Goal: Task Accomplishment & Management: Use online tool/utility

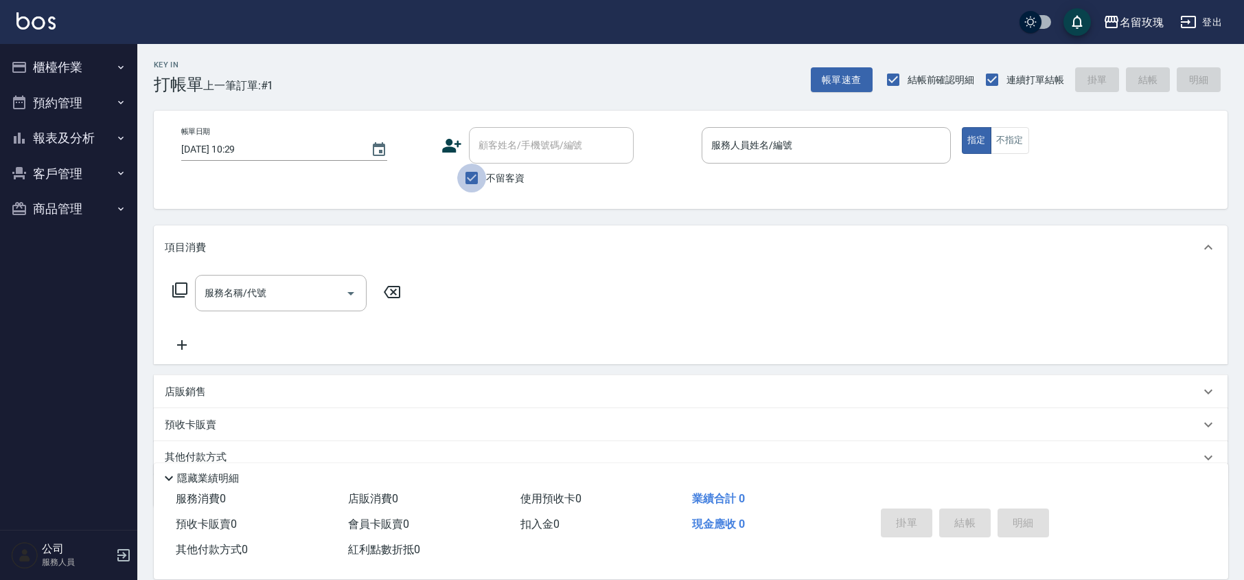
click at [470, 180] on input "不留客資" at bounding box center [471, 177] width 29 height 29
checkbox input "false"
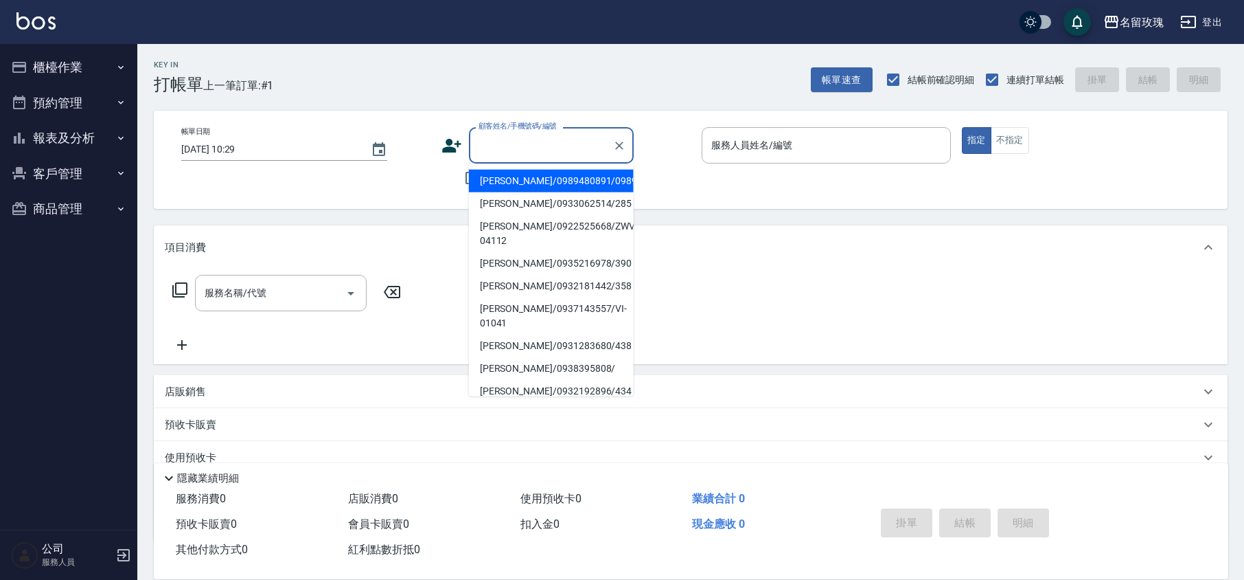
click at [484, 147] on input "顧客姓名/手機號碼/編號" at bounding box center [541, 145] width 132 height 24
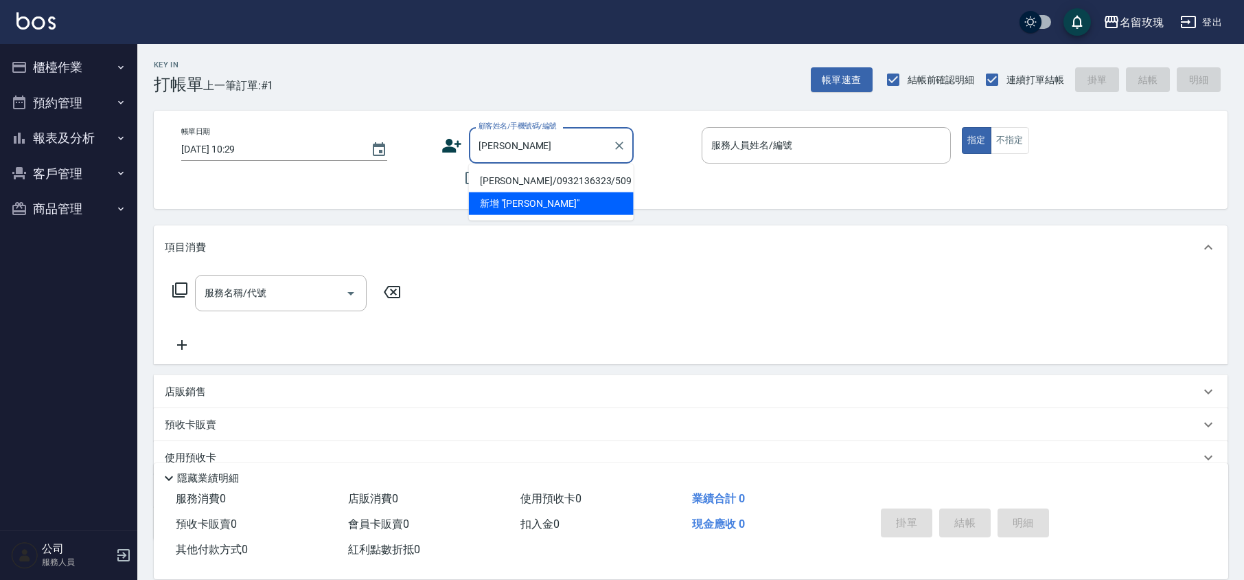
click at [547, 180] on li "[PERSON_NAME]/0932136323/509" at bounding box center [551, 181] width 165 height 23
type input "[PERSON_NAME]/0932136323/509"
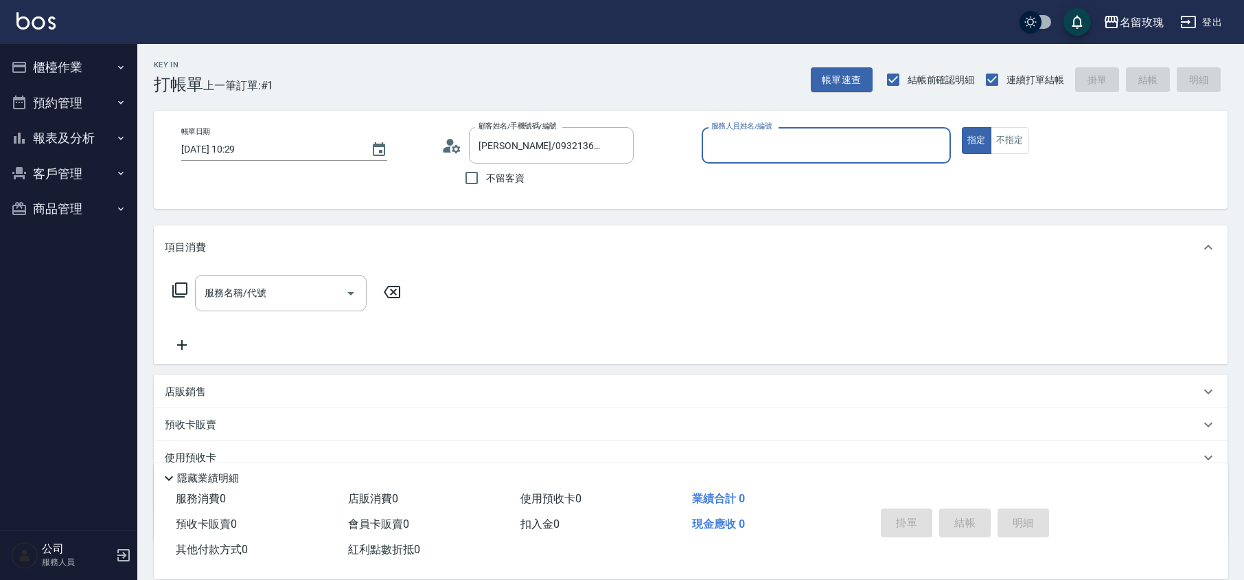
type input "VIVI-2"
click at [450, 146] on icon at bounding box center [452, 145] width 21 height 21
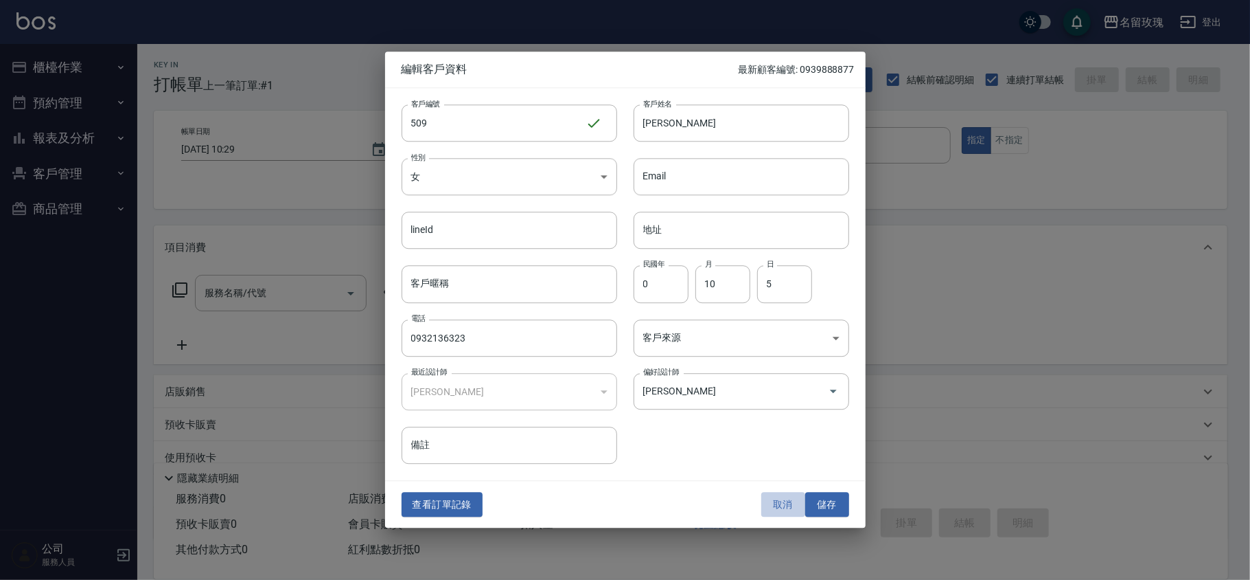
click at [792, 503] on button "取消" at bounding box center [784, 504] width 44 height 25
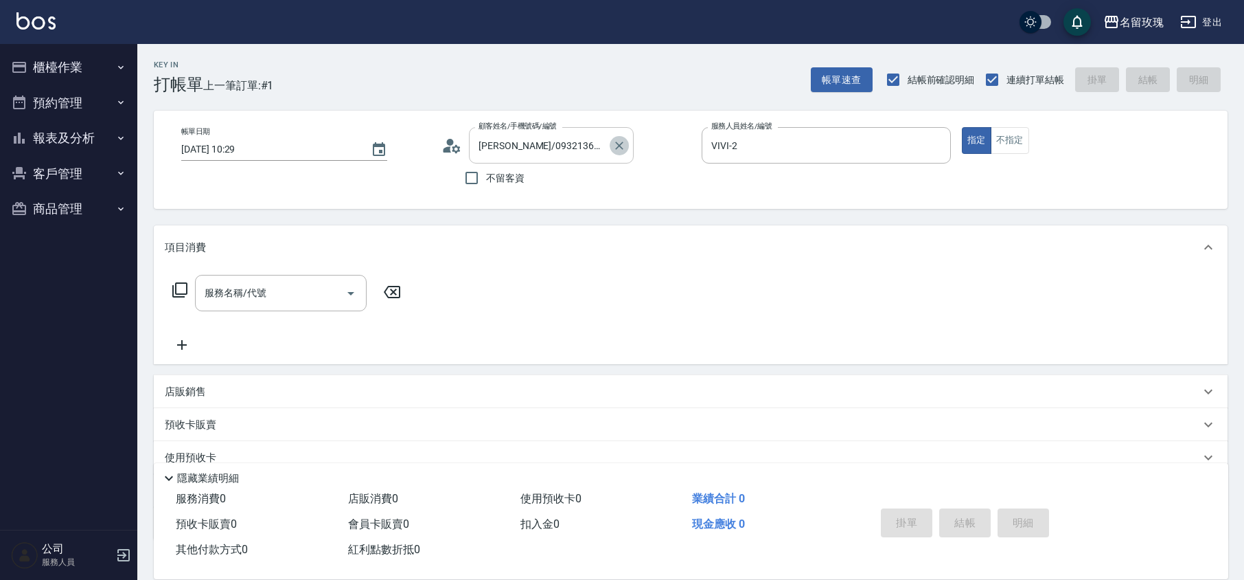
click at [621, 144] on icon "Clear" at bounding box center [619, 145] width 8 height 8
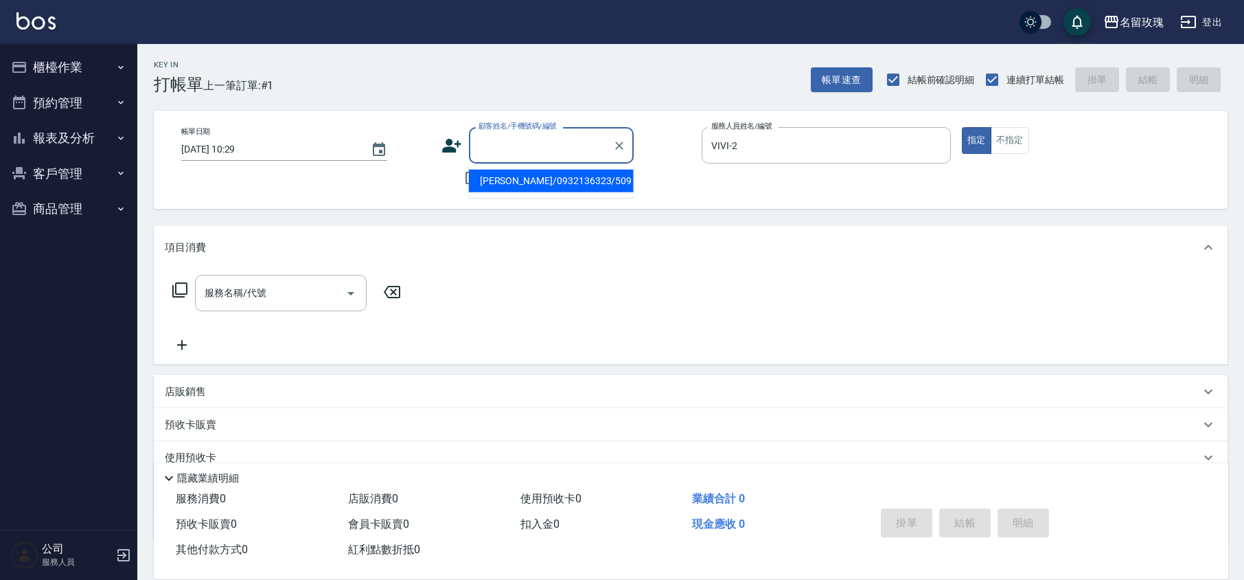
click at [517, 146] on input "顧客姓名/手機號碼/編號" at bounding box center [541, 145] width 132 height 24
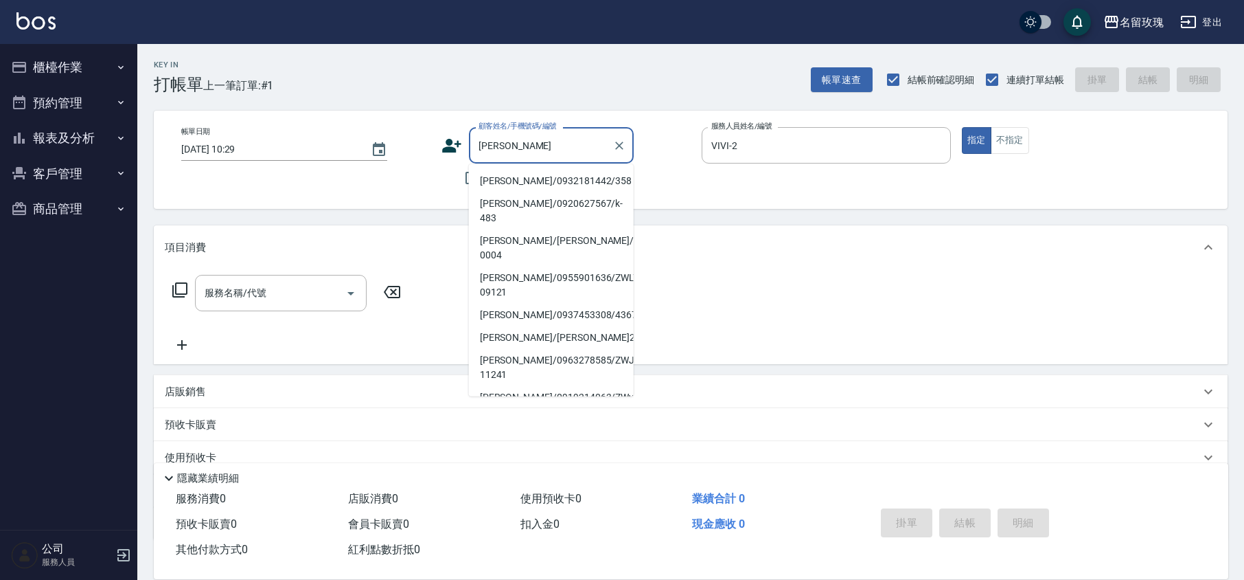
click at [527, 182] on li "[PERSON_NAME]/0932181442/358" at bounding box center [551, 181] width 165 height 23
type input "[PERSON_NAME]/0932181442/358"
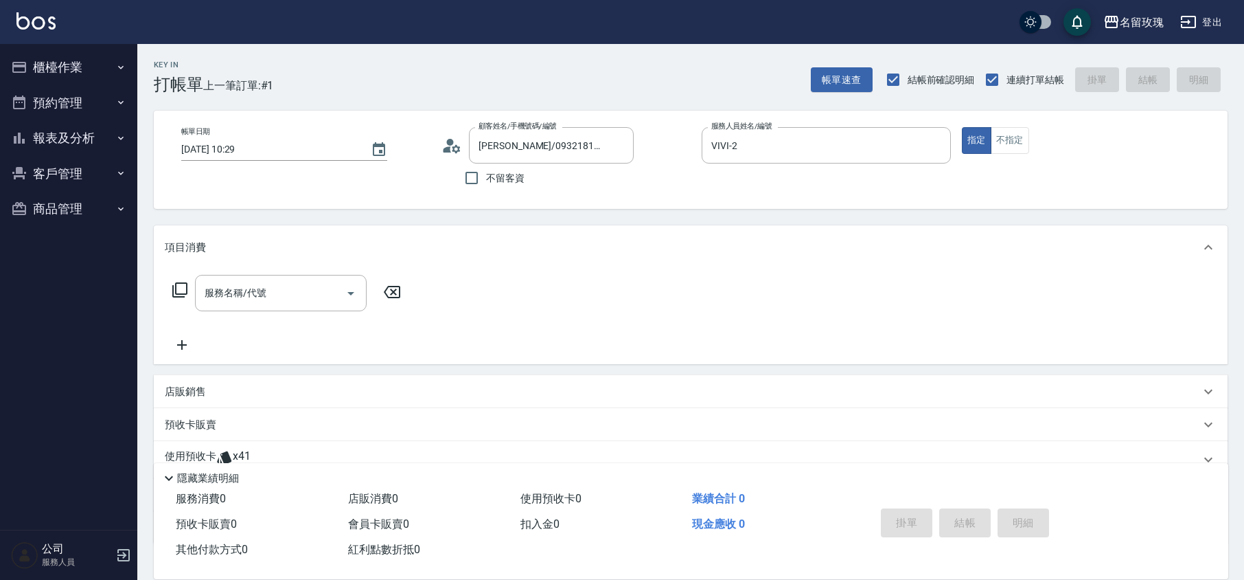
click at [450, 144] on circle at bounding box center [450, 142] width 7 height 7
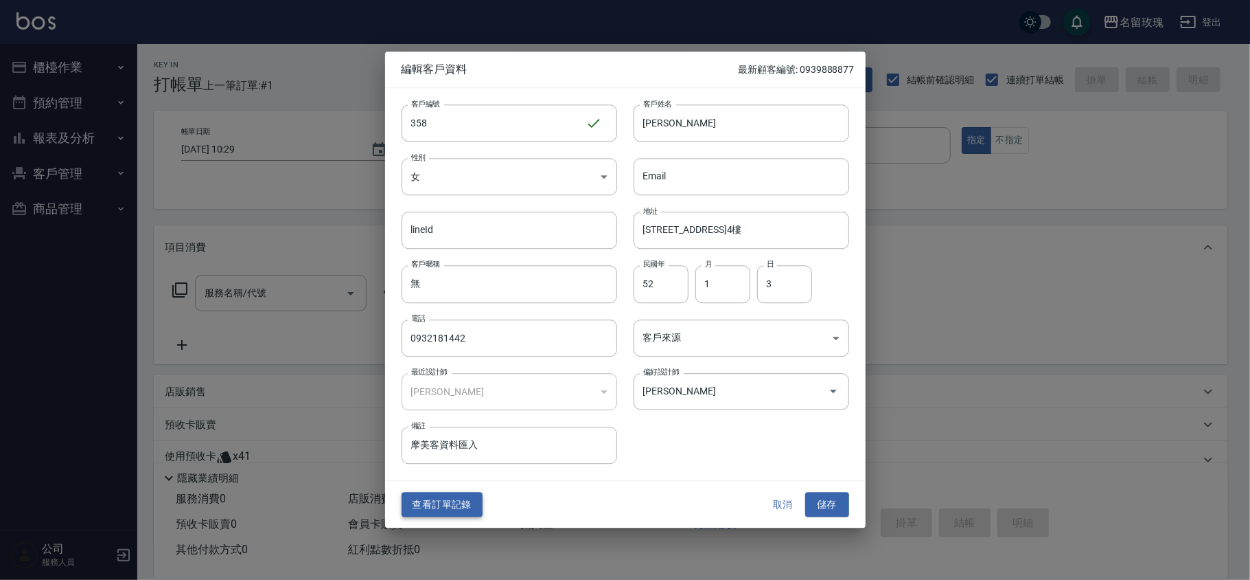
click at [442, 510] on button "查看訂單記錄" at bounding box center [442, 504] width 81 height 25
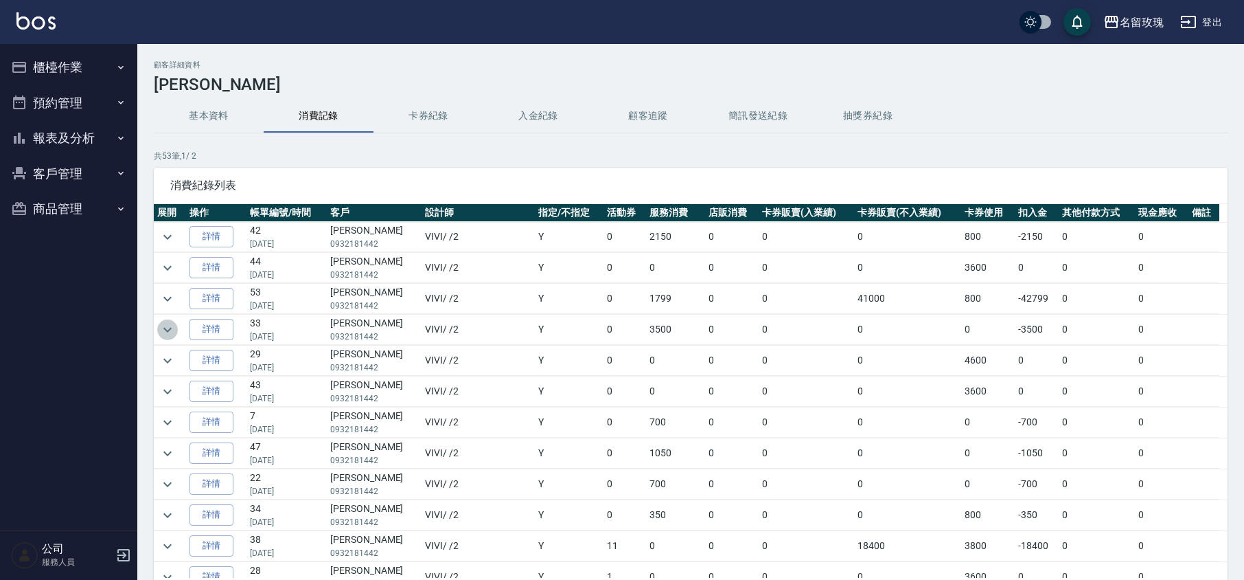
click at [166, 325] on icon "expand row" at bounding box center [167, 329] width 16 height 16
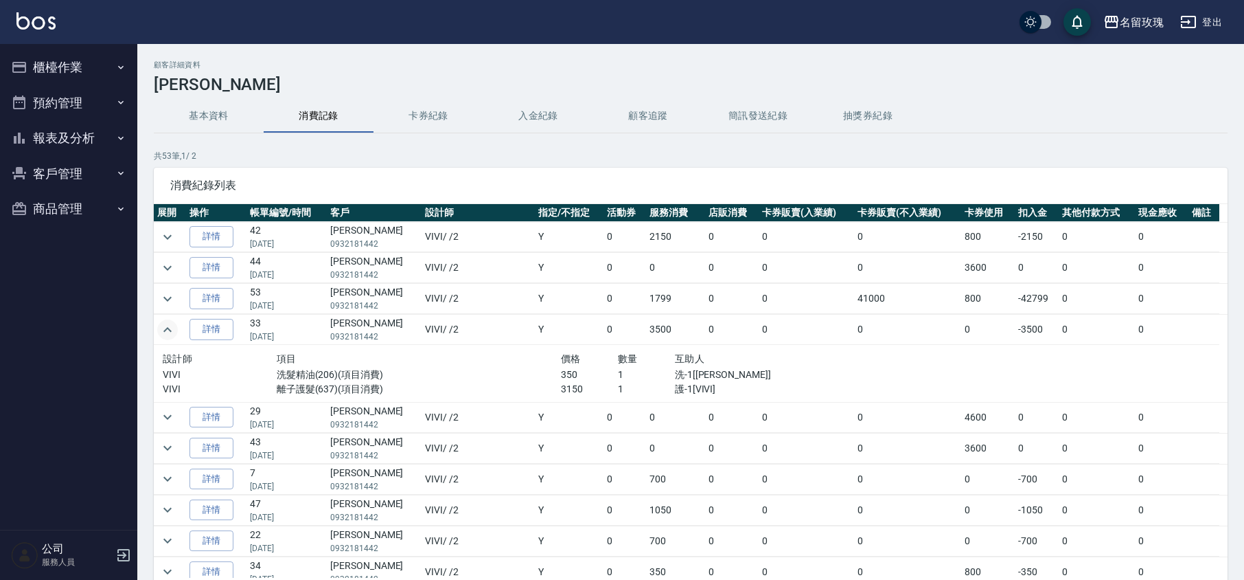
click at [166, 325] on icon "expand row" at bounding box center [167, 329] width 16 height 16
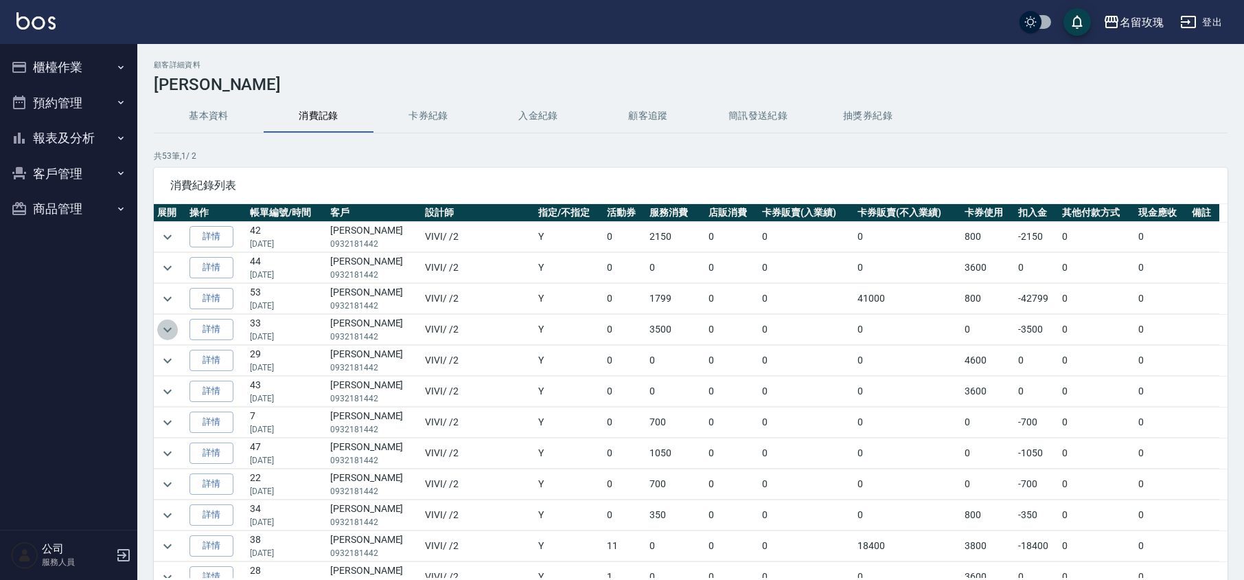
click at [169, 331] on icon "expand row" at bounding box center [167, 329] width 8 height 5
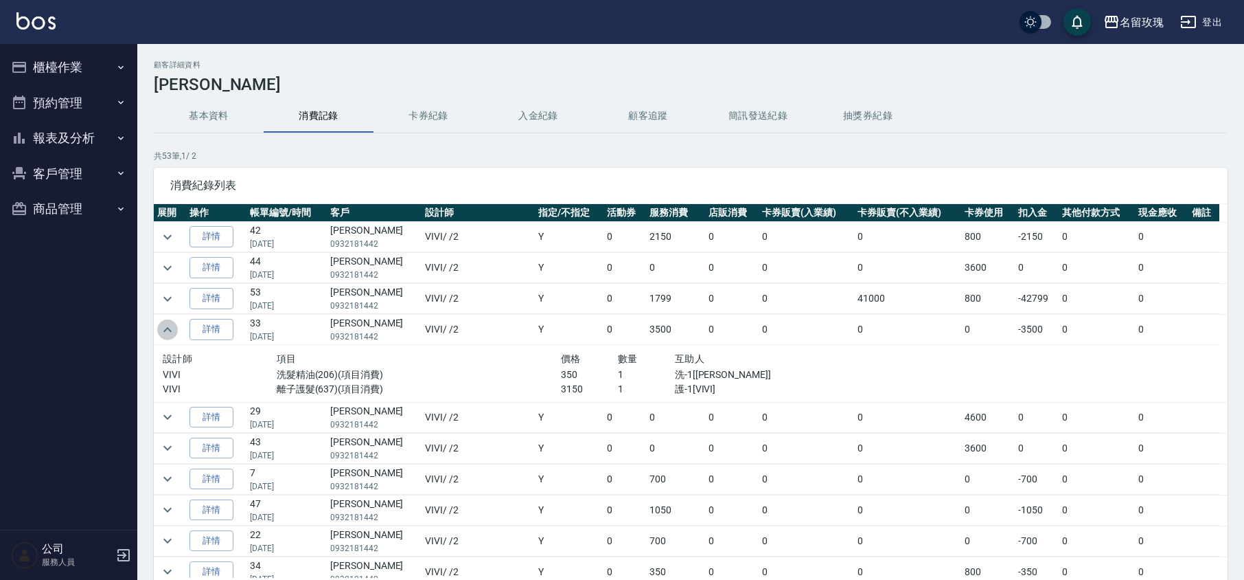
click at [169, 331] on icon "expand row" at bounding box center [167, 329] width 8 height 5
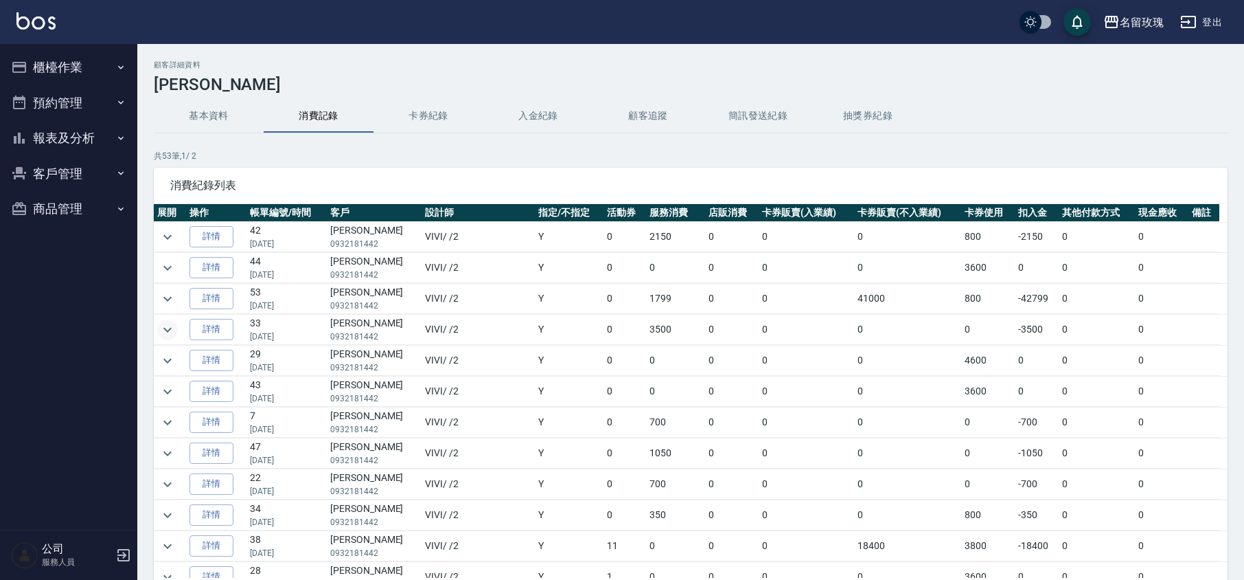
click at [82, 64] on button "櫃檯作業" at bounding box center [68, 67] width 126 height 36
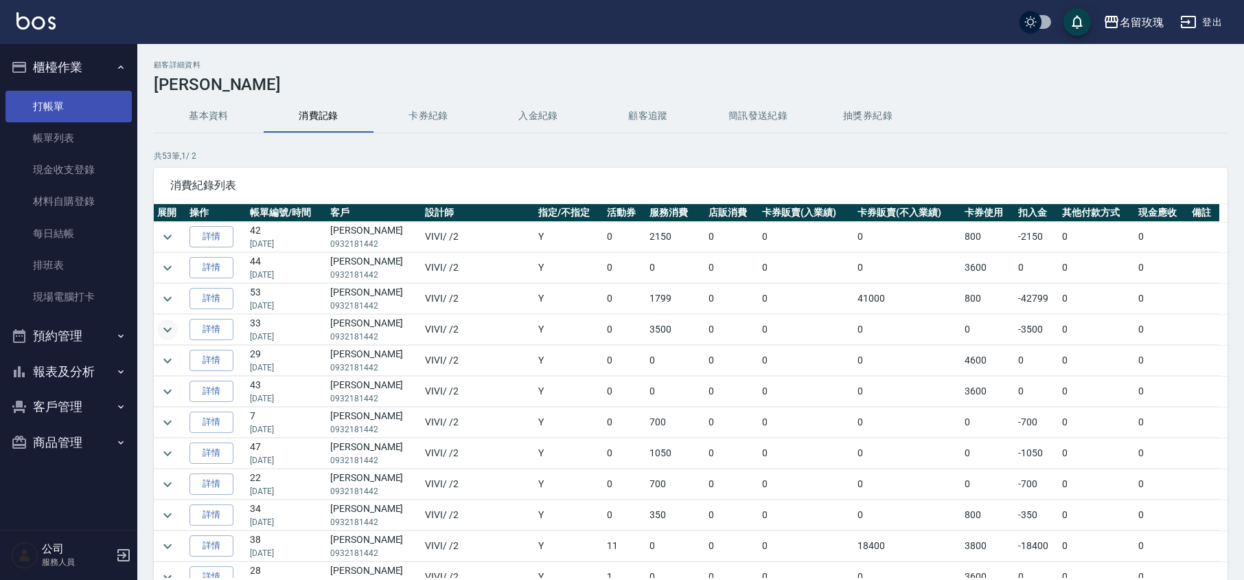
click at [96, 97] on link "打帳單" at bounding box center [68, 107] width 126 height 32
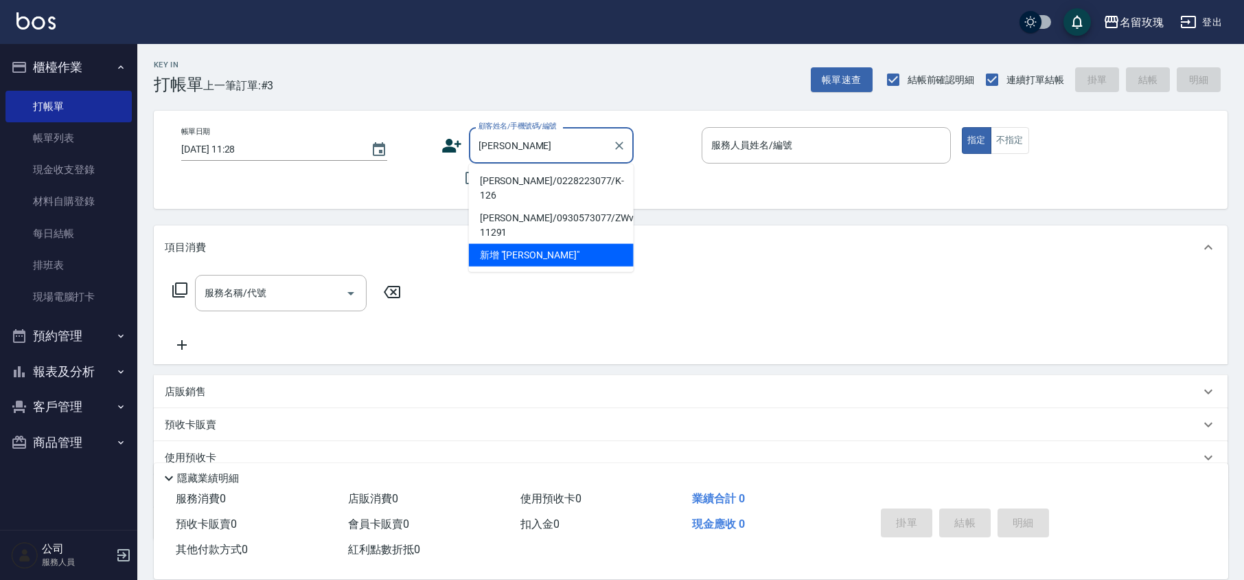
click at [519, 174] on li "[PERSON_NAME]/0228223077/K-126" at bounding box center [551, 188] width 165 height 37
type input "[PERSON_NAME]/0228223077/K-126"
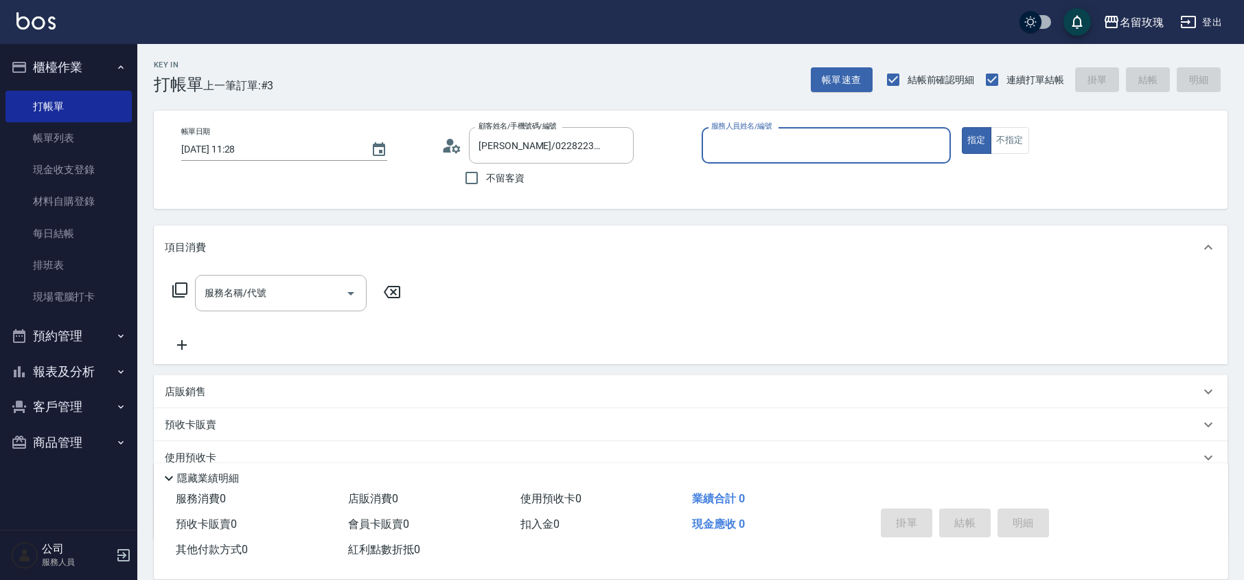
type input "KELLY-5"
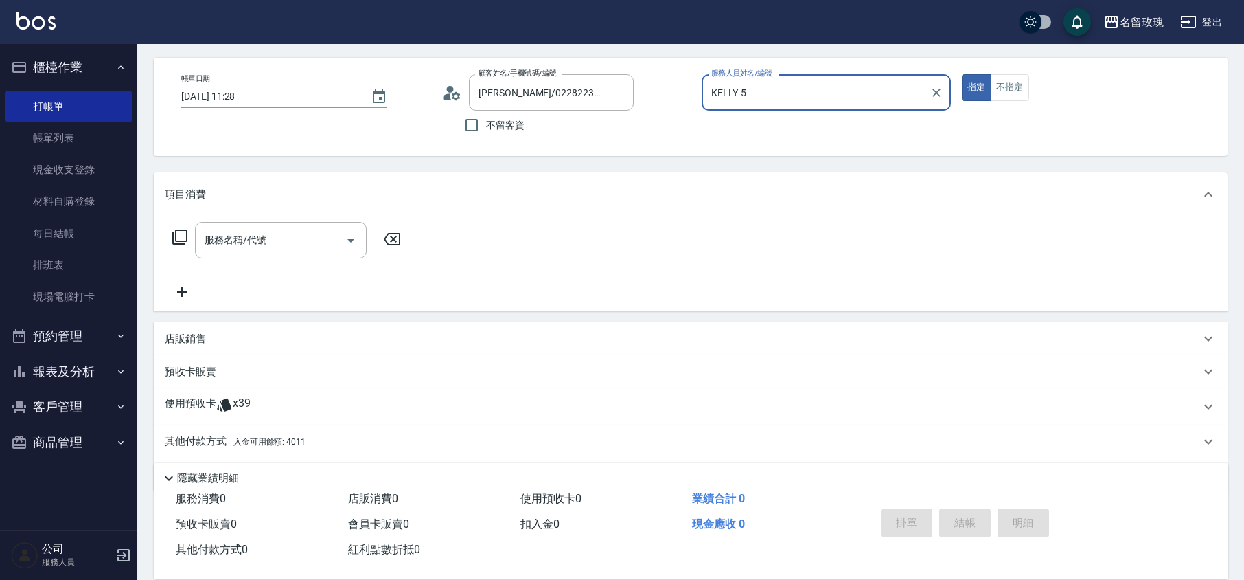
scroll to position [93, 0]
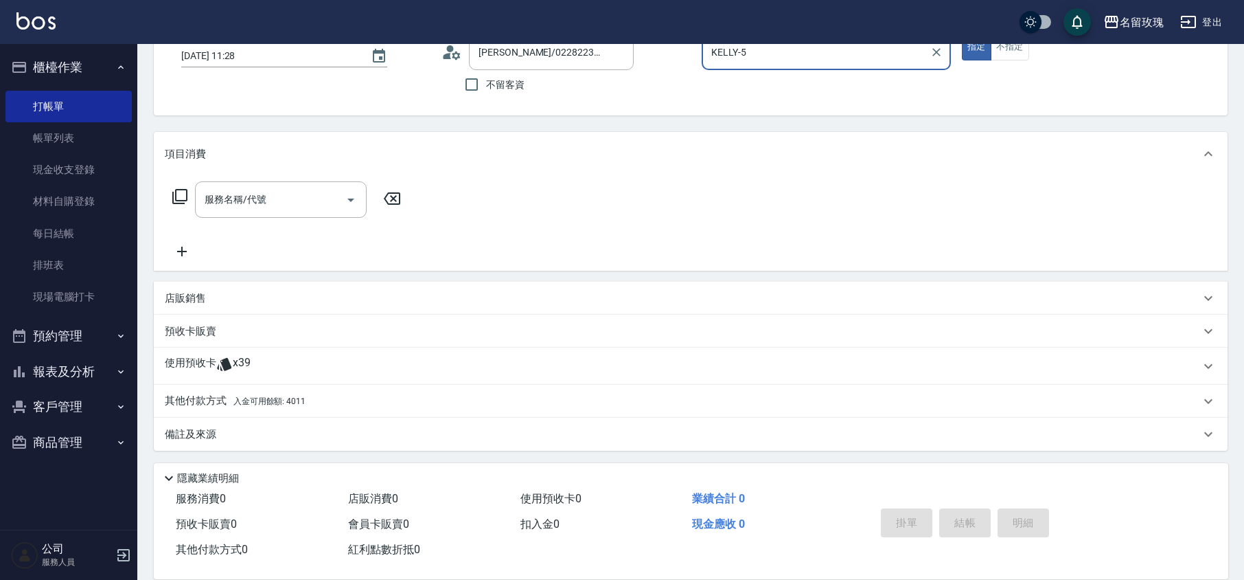
click at [251, 363] on div "使用預收卡 x39" at bounding box center [683, 366] width 1036 height 21
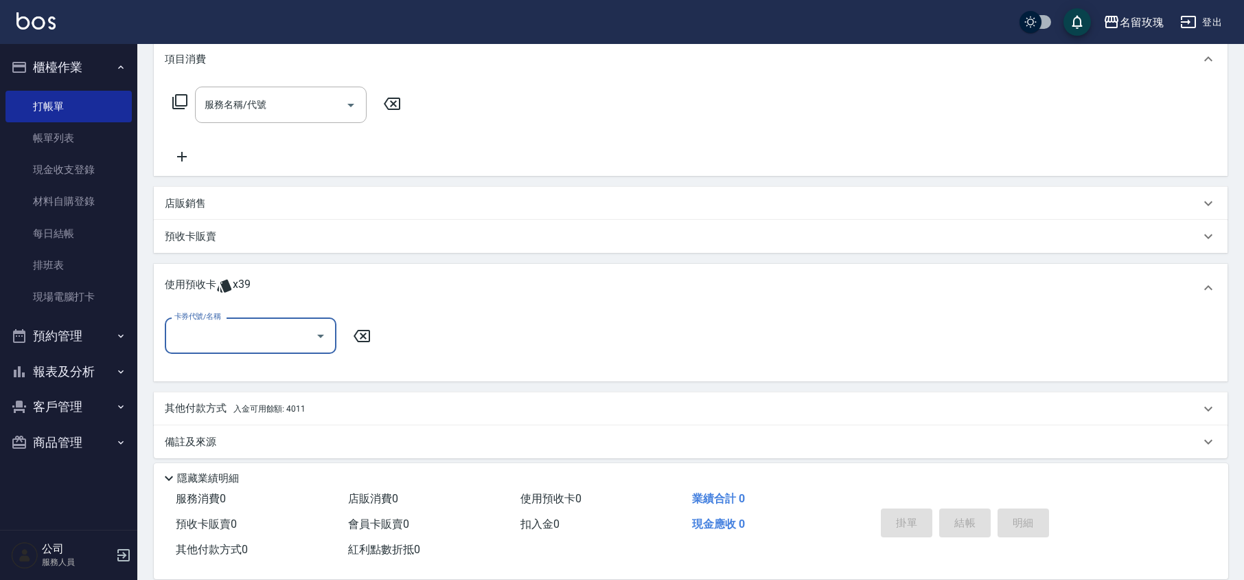
scroll to position [191, 0]
click at [310, 332] on button "Open" at bounding box center [321, 333] width 22 height 22
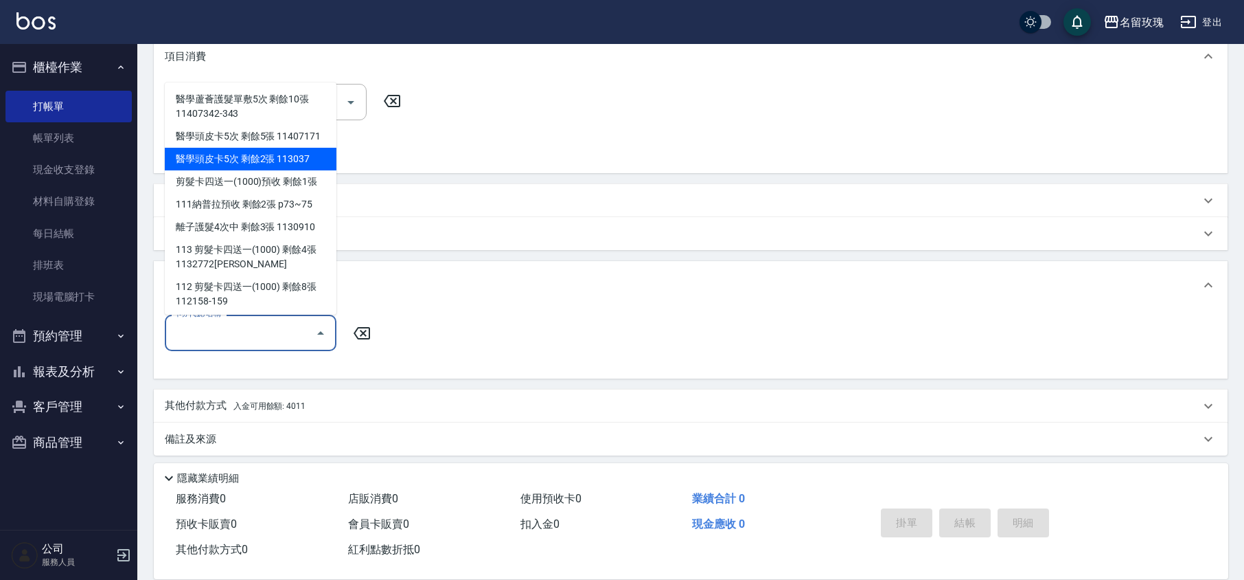
click at [310, 170] on div "醫學頭皮卡5次 剩餘2張 113037" at bounding box center [251, 159] width 172 height 23
type input "醫學頭皮卡5次 113037"
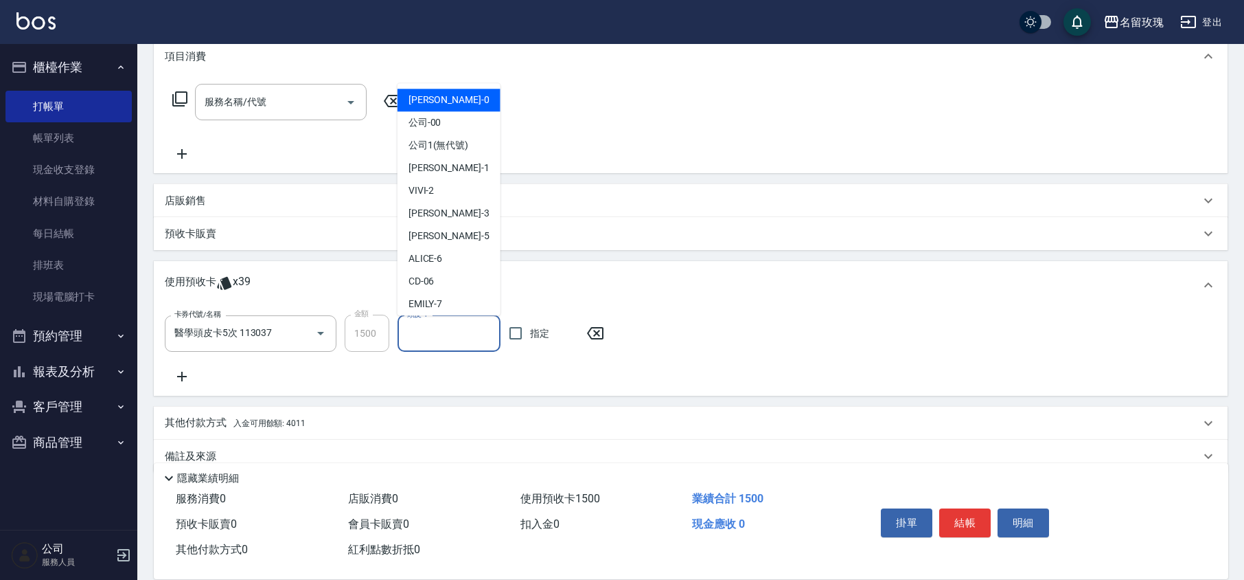
click at [449, 341] on input "頭皮-1" at bounding box center [449, 333] width 91 height 24
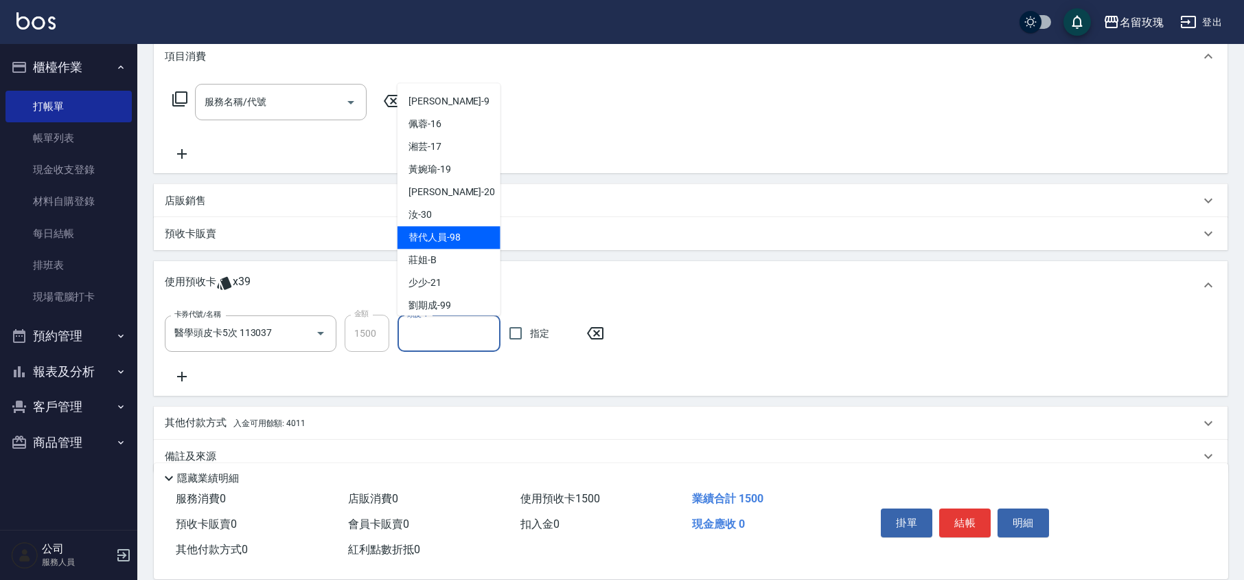
scroll to position [255, 0]
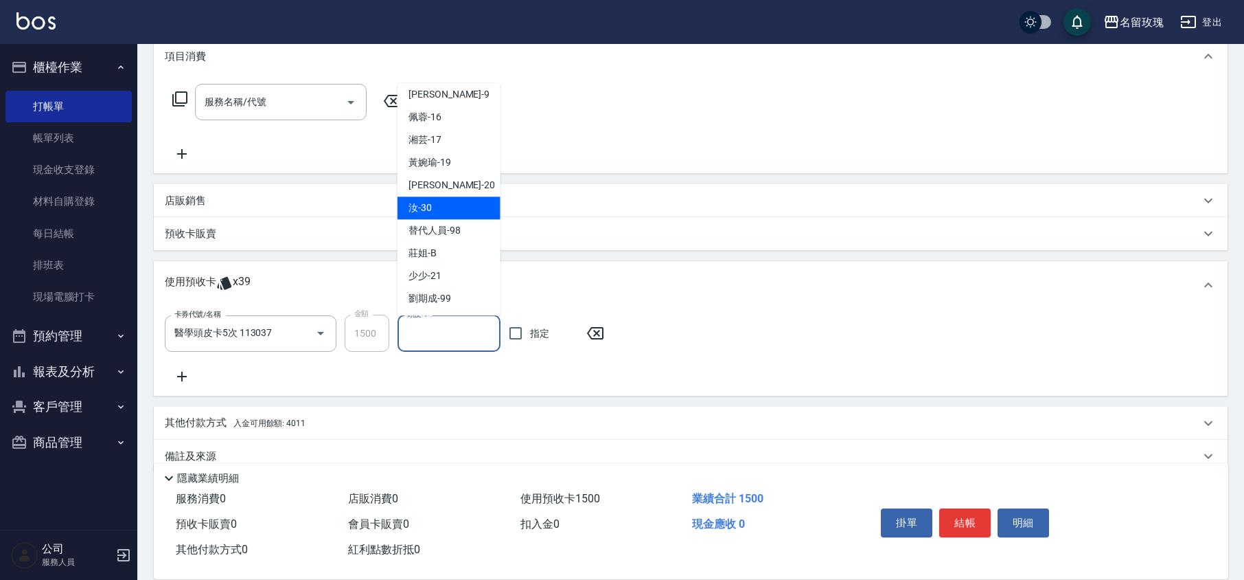
click at [439, 203] on div "汝 -30" at bounding box center [449, 208] width 103 height 23
type input "汝-30"
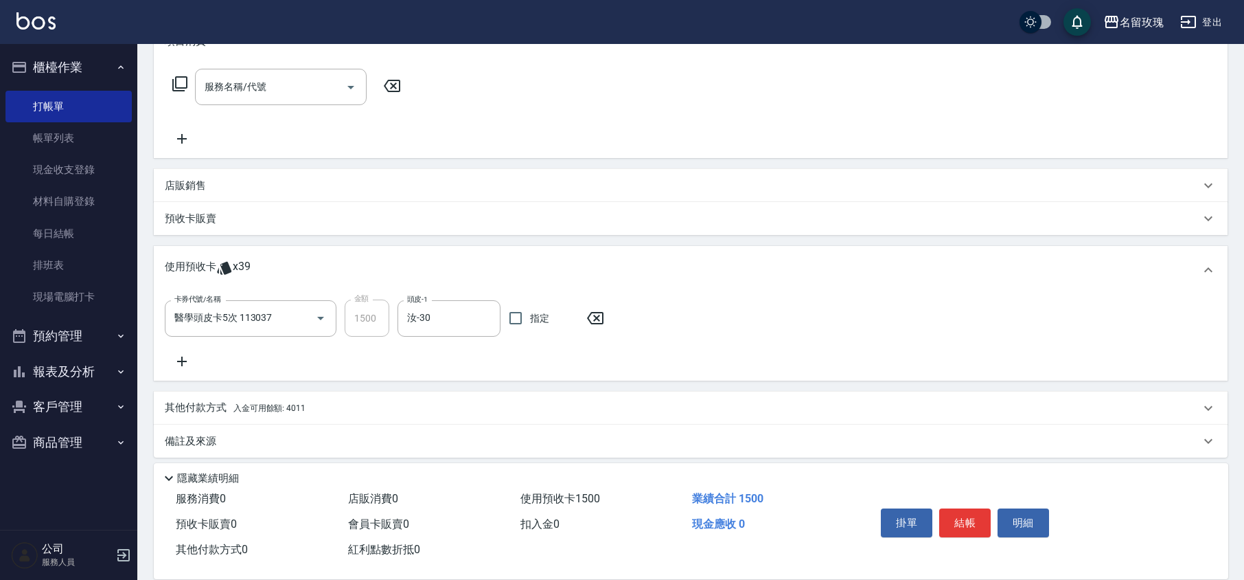
scroll to position [213, 0]
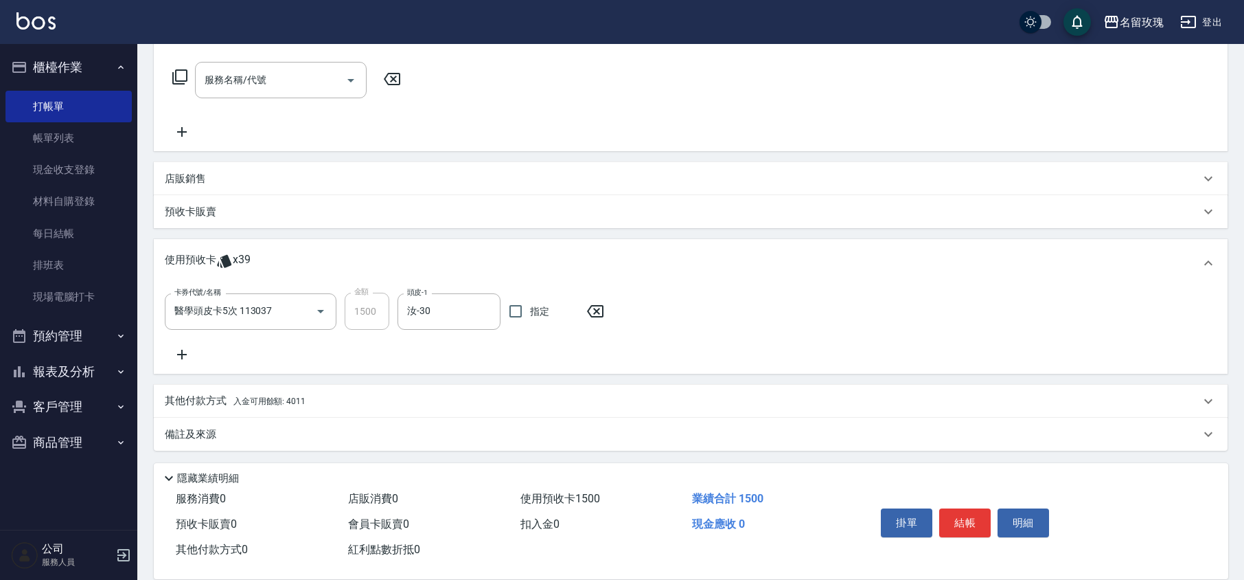
click at [327, 350] on div "卡券代號/名稱 醫學頭皮卡5次 113037 卡券代號/名稱 金額 1500 金額 頭皮-1 汝-30 頭皮-1 指定" at bounding box center [691, 328] width 1052 height 70
type input "[DATE] 11:35"
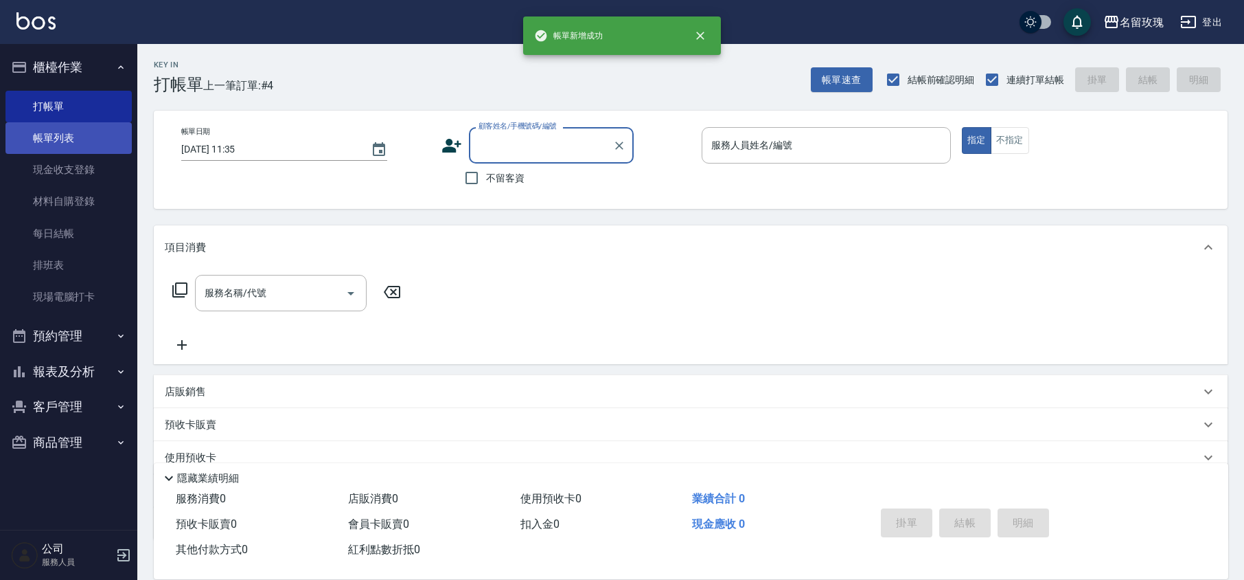
click at [51, 136] on link "帳單列表" at bounding box center [68, 138] width 126 height 32
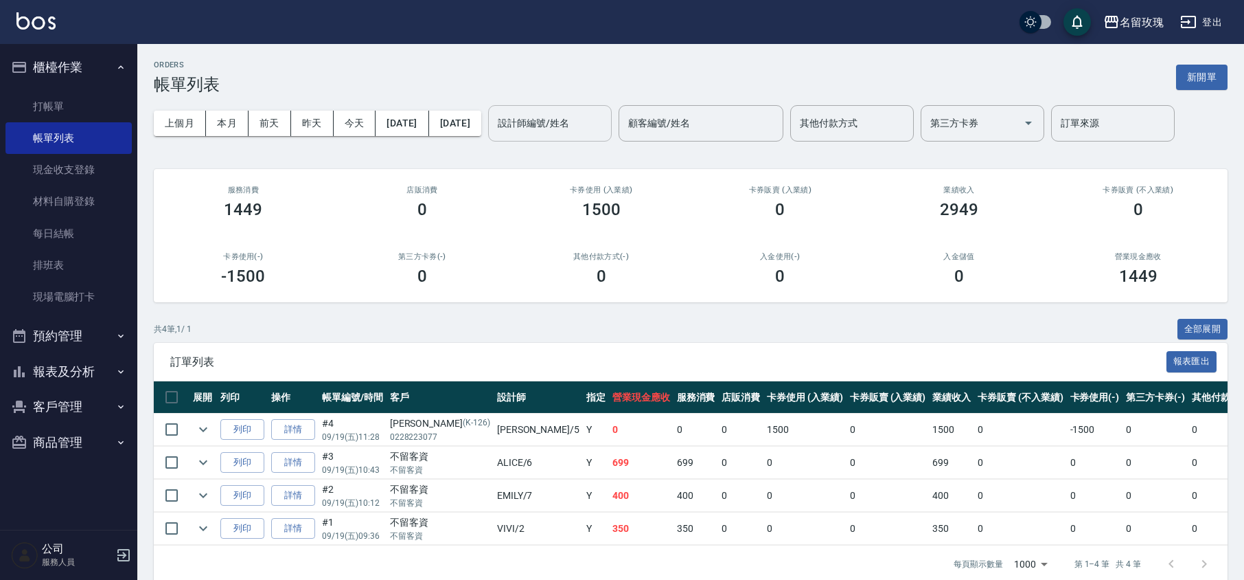
click at [572, 124] on input "設計師編號/姓名" at bounding box center [549, 123] width 111 height 24
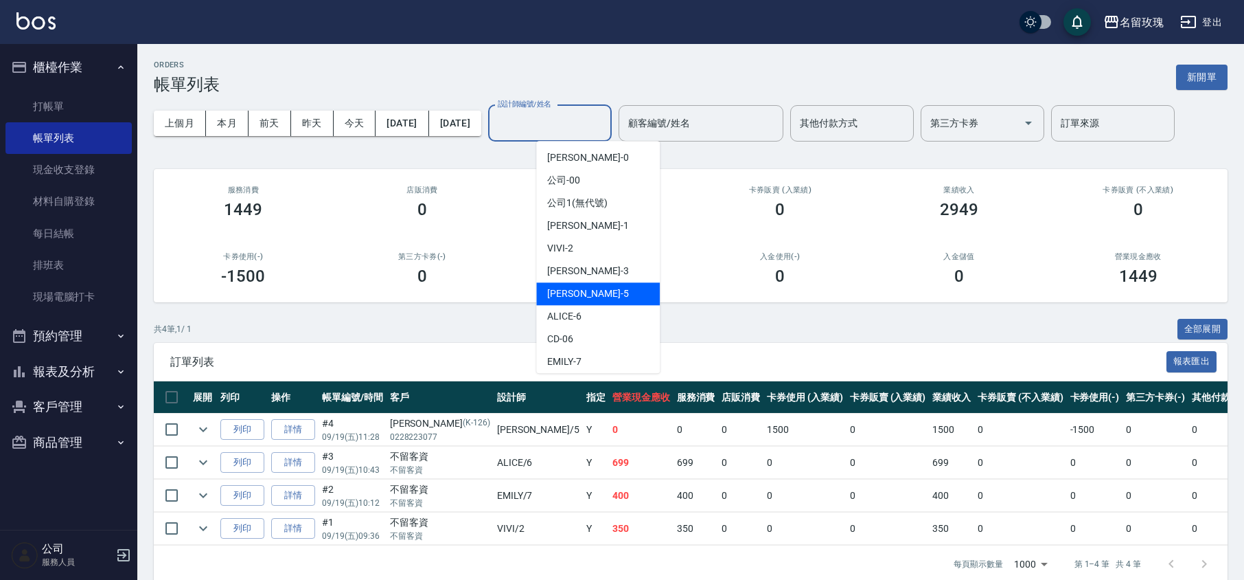
click at [569, 292] on span "[PERSON_NAME] -5" at bounding box center [587, 293] width 81 height 14
type input "KELLY-5"
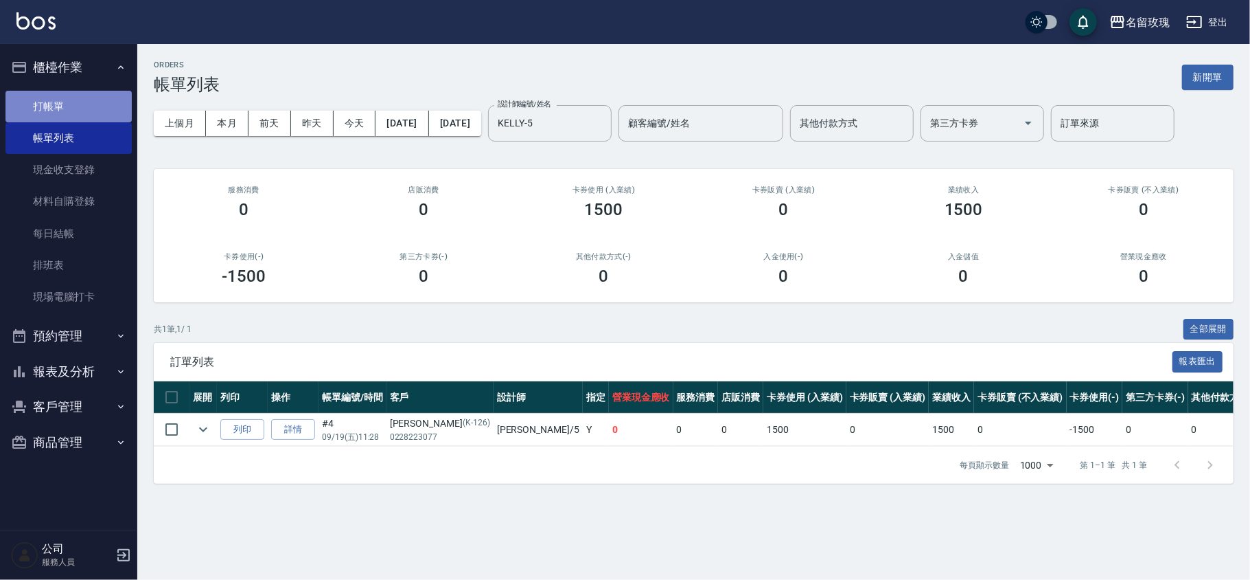
click at [85, 92] on link "打帳單" at bounding box center [68, 107] width 126 height 32
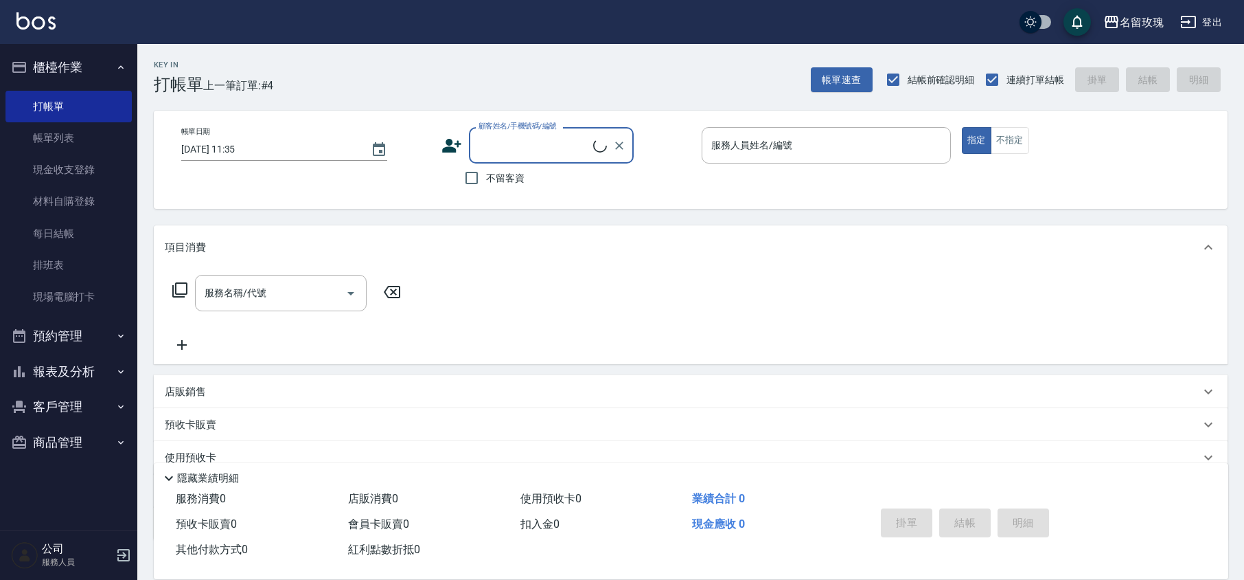
click at [538, 139] on input "顧客姓名/手機號碼/編號" at bounding box center [534, 145] width 118 height 24
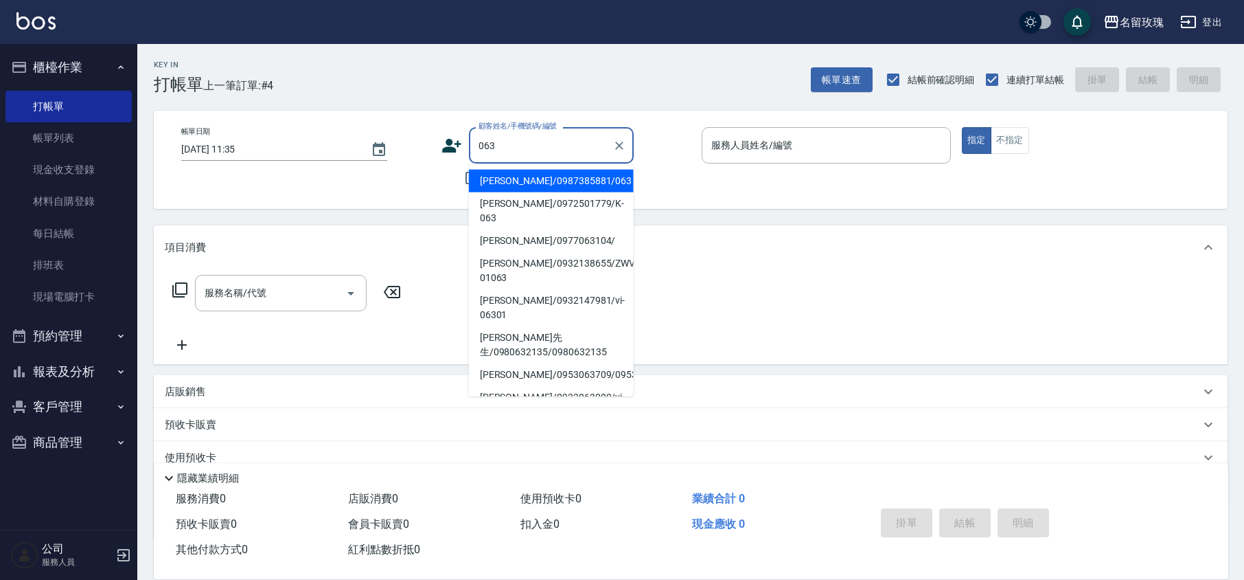
click at [501, 180] on li "[PERSON_NAME]/0987385881/063" at bounding box center [551, 181] width 165 height 23
type input "[PERSON_NAME]/0987385881/063"
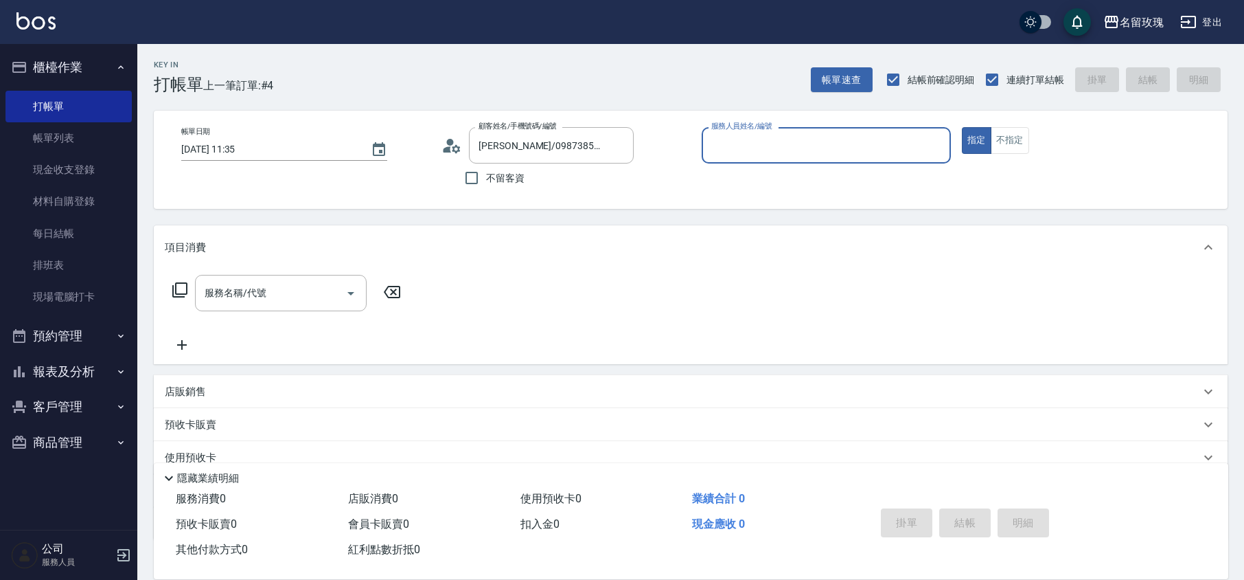
type input "KELLY-5"
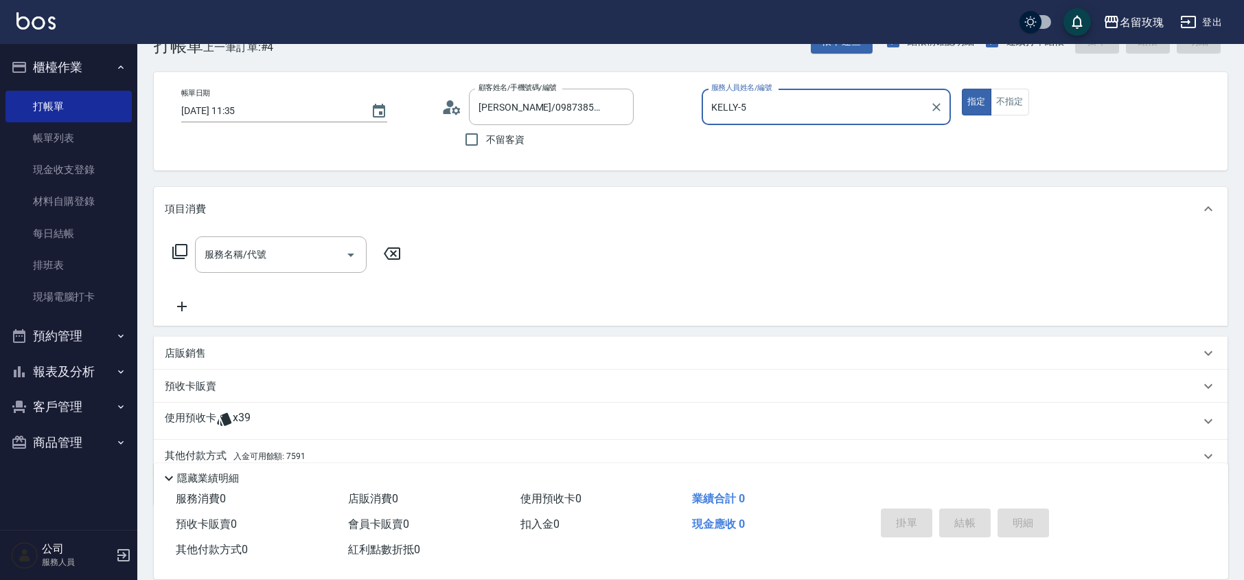
scroll to position [93, 0]
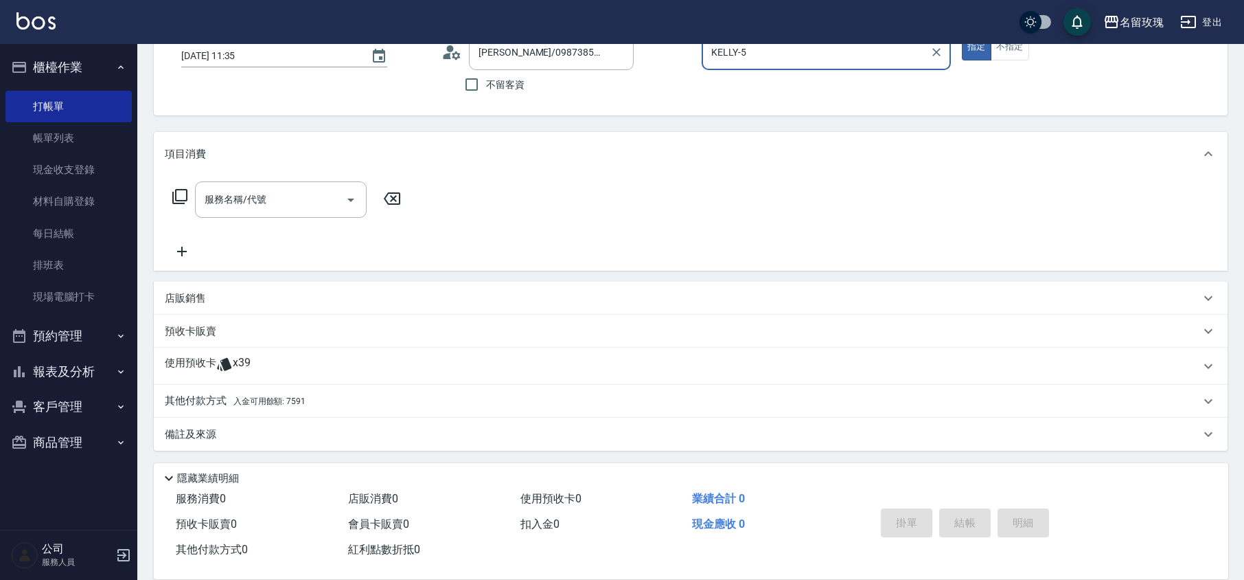
click at [262, 358] on div "使用預收卡 x39" at bounding box center [683, 366] width 1036 height 21
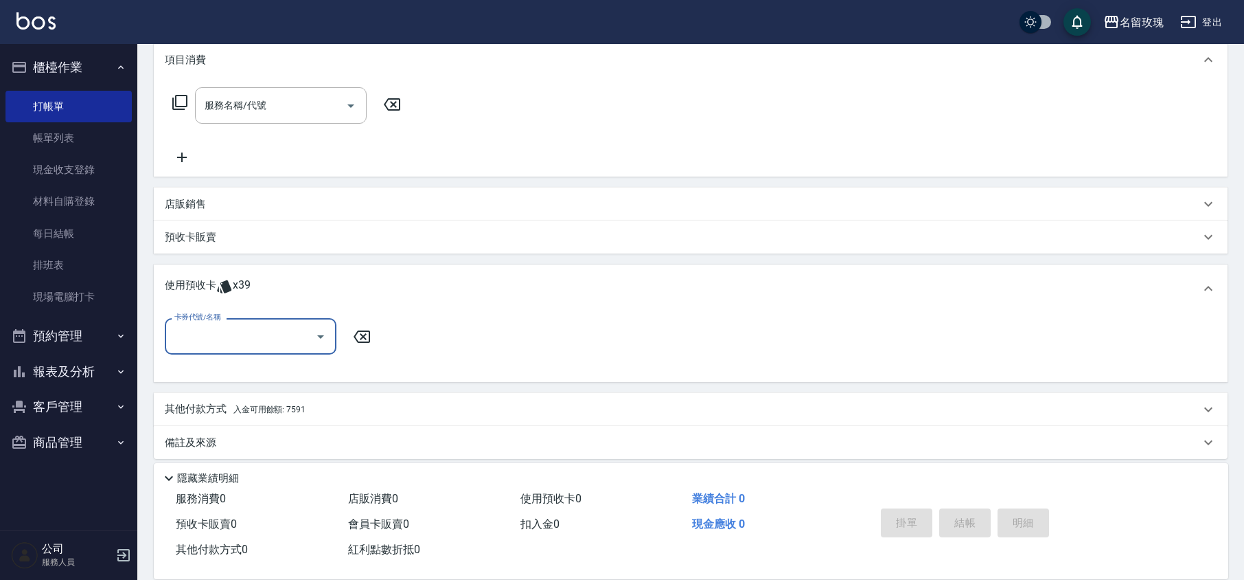
scroll to position [188, 0]
click at [314, 336] on icon "Open" at bounding box center [320, 336] width 16 height 16
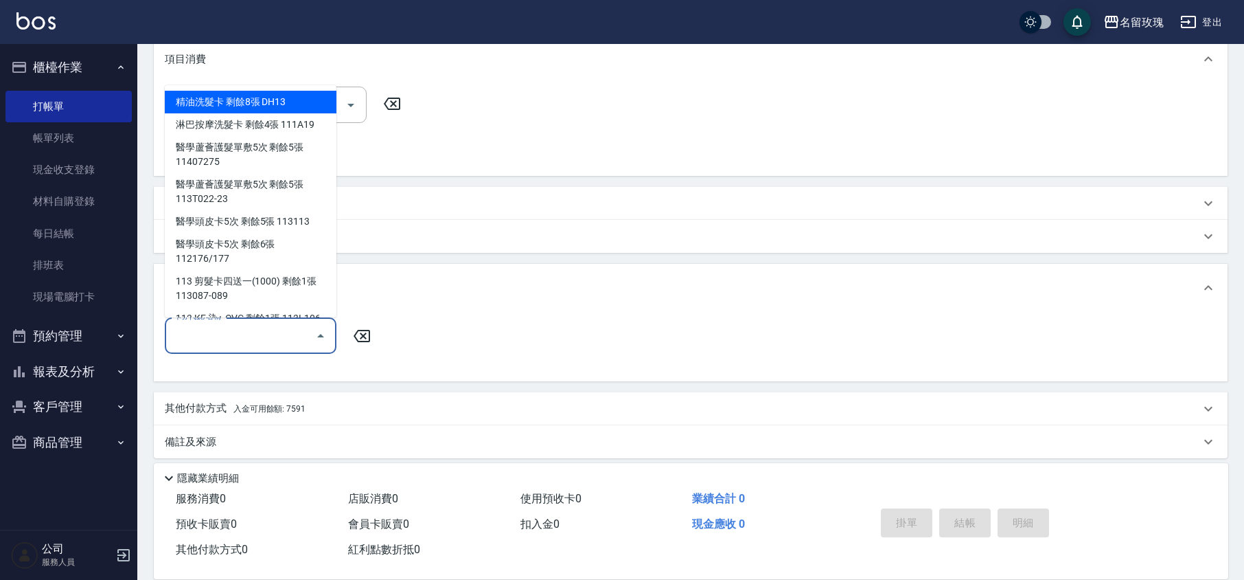
click at [246, 108] on div "精油洗髮卡 剩餘8張 DH13" at bounding box center [251, 102] width 172 height 23
type input "精油洗髮卡 DH13"
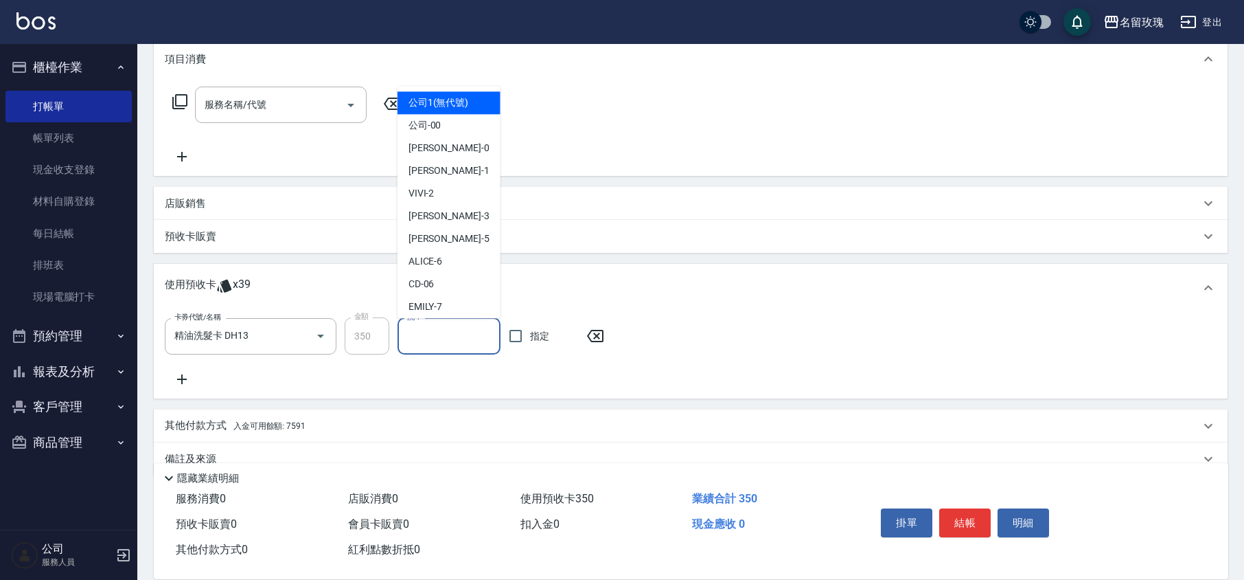
click at [434, 330] on input "洗-1" at bounding box center [449, 336] width 91 height 24
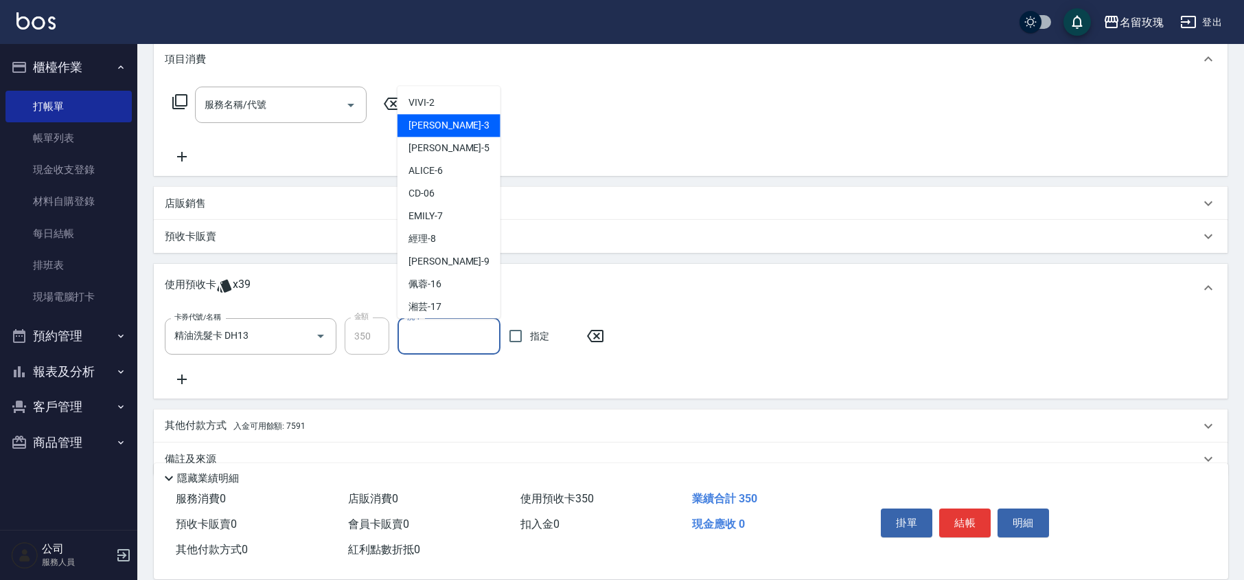
scroll to position [255, 0]
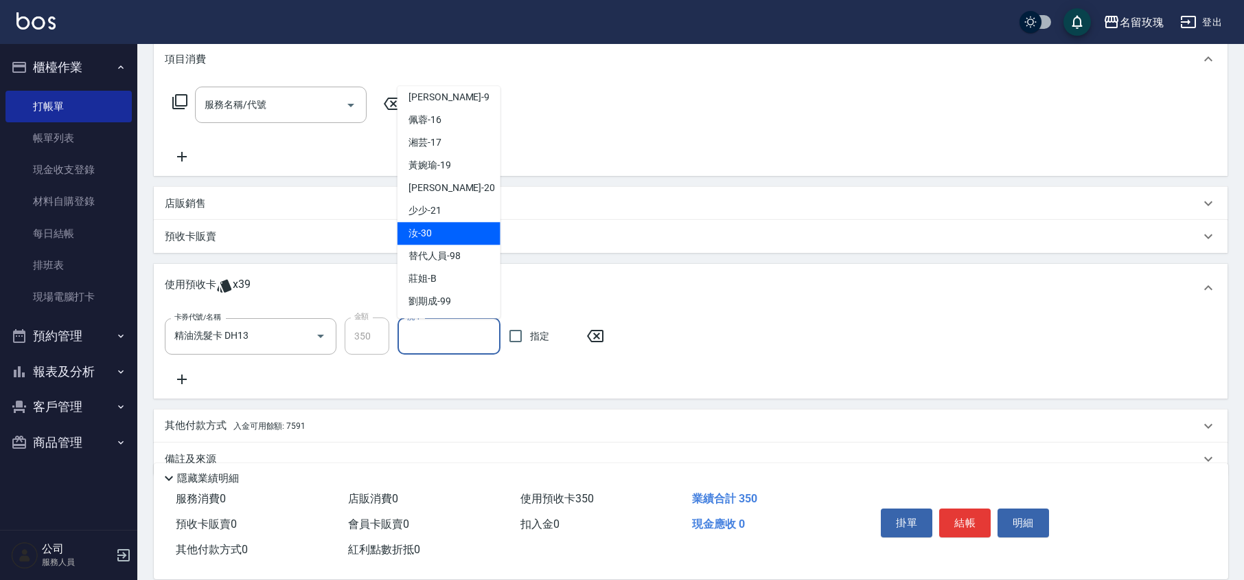
click at [455, 231] on div "汝 -30" at bounding box center [449, 233] width 103 height 23
type input "汝-30"
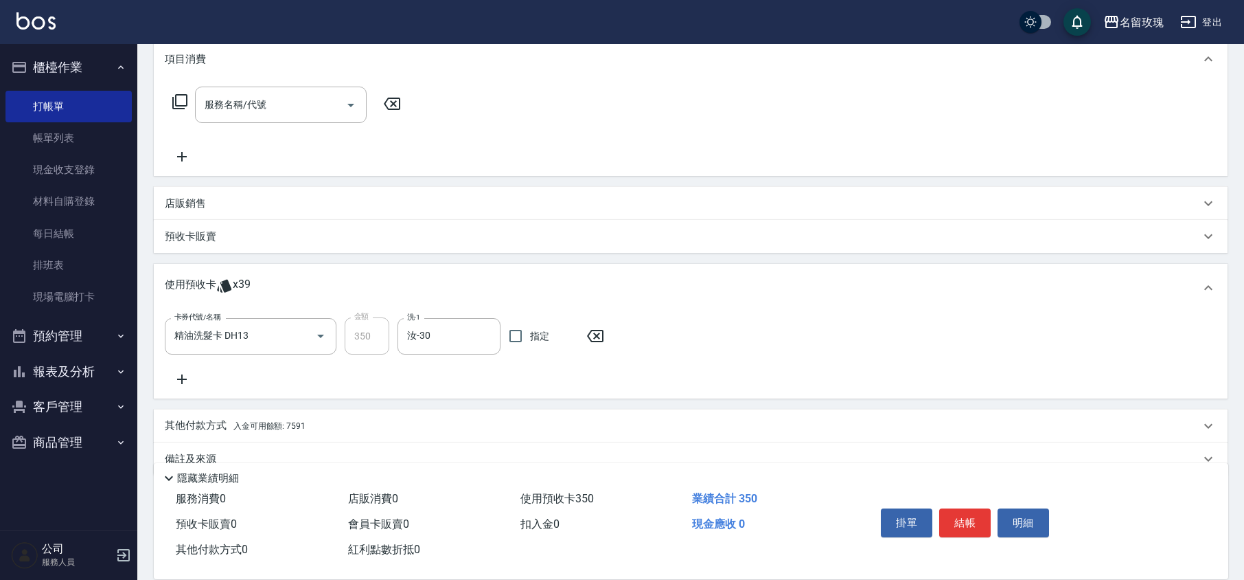
click at [468, 380] on div "卡券代號/名稱 精油洗髮卡 DH13 卡券代號/名稱 金額 350 金額 洗-1 汝-30 洗-1 指定" at bounding box center [691, 352] width 1052 height 70
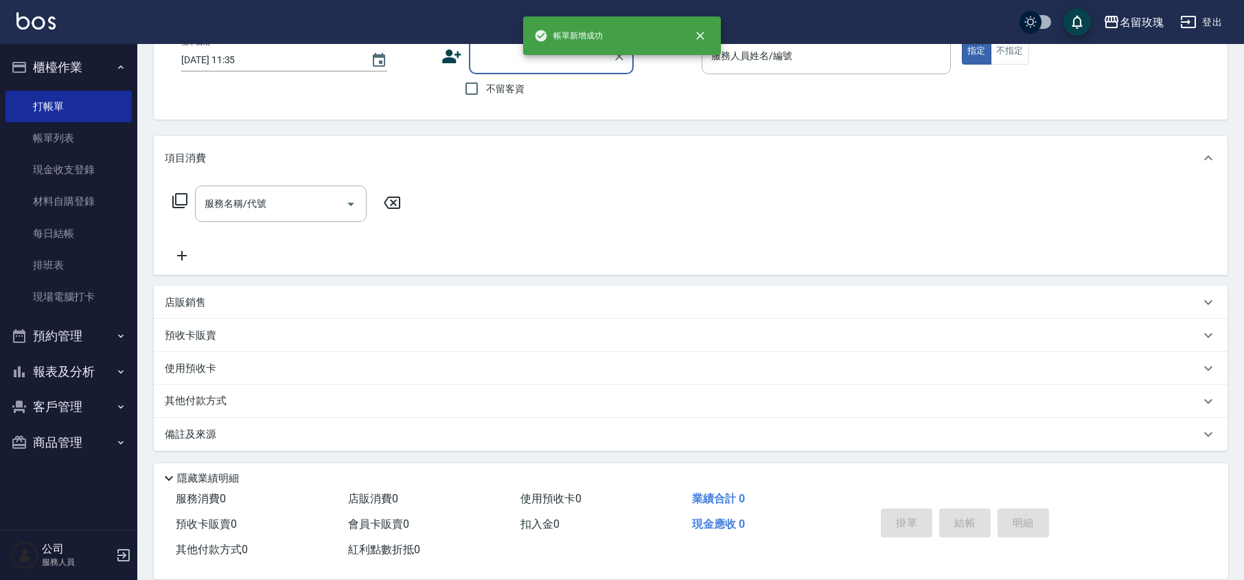
scroll to position [0, 0]
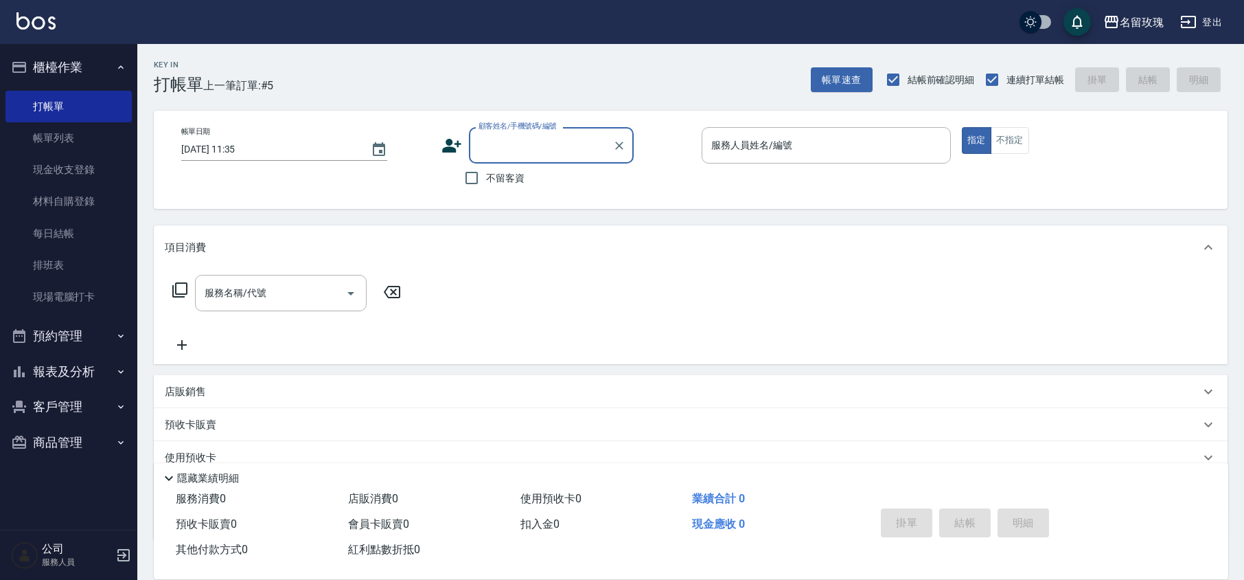
click at [529, 149] on input "顧客姓名/手機號碼/編號" at bounding box center [541, 145] width 132 height 24
click at [522, 144] on input "[PERSON_NAME]" at bounding box center [541, 145] width 132 height 24
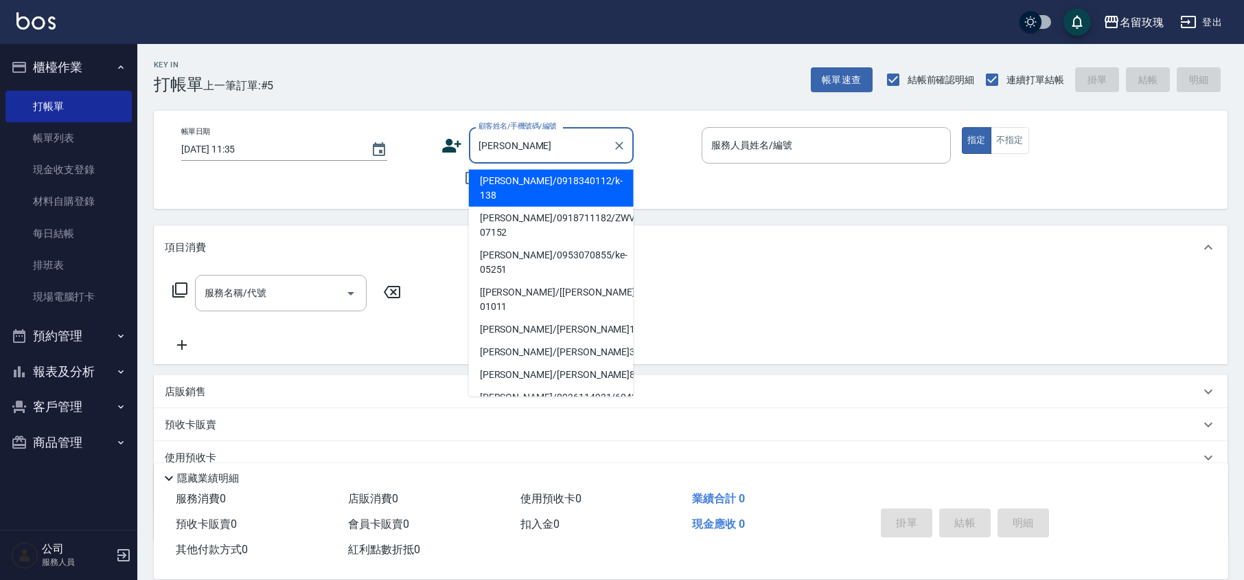
type input "林"
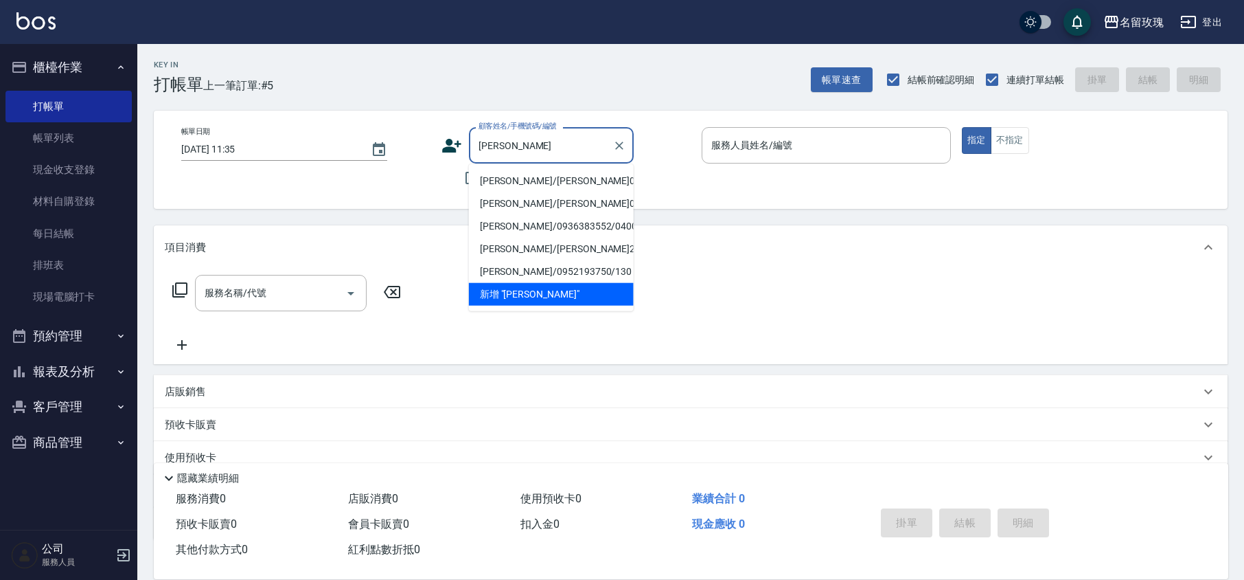
click at [516, 179] on li "[PERSON_NAME]/[PERSON_NAME]0394/0394" at bounding box center [551, 181] width 165 height 23
type input "[PERSON_NAME]/[PERSON_NAME]0394/0394"
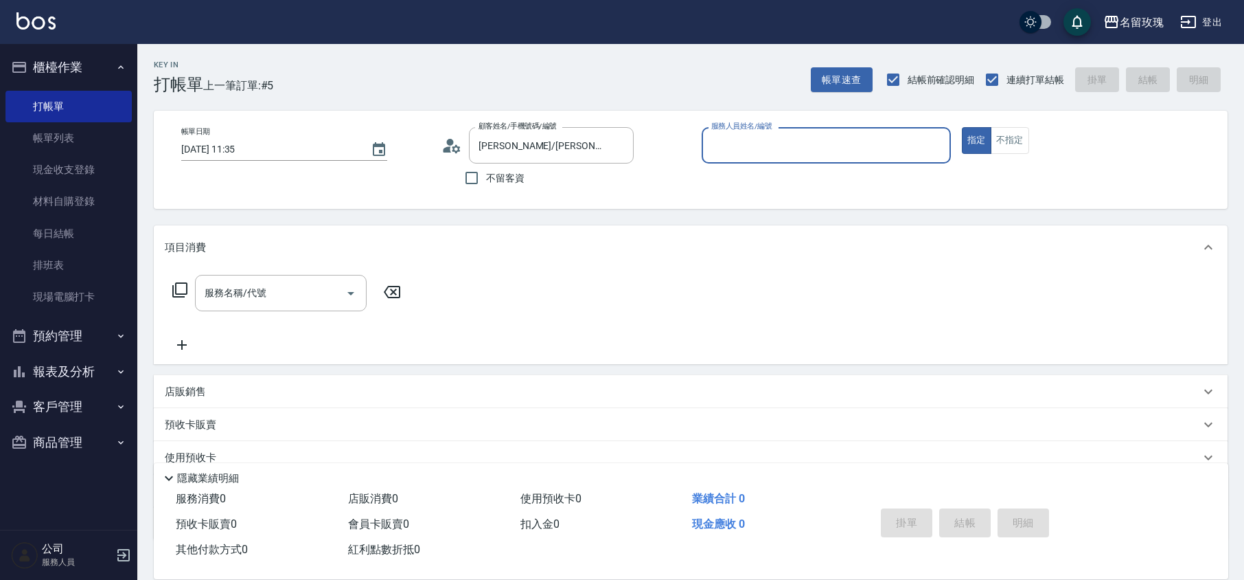
type input "KELLY-5"
click at [245, 291] on div "服務名稱/代號 服務名稱/代號" at bounding box center [281, 293] width 172 height 36
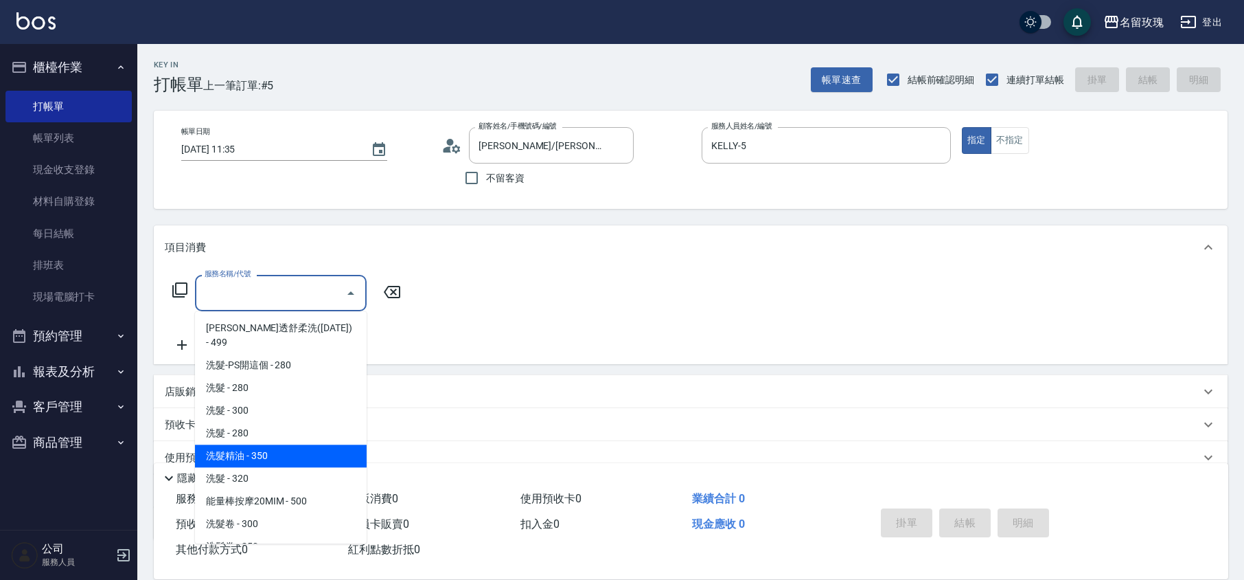
click at [261, 444] on span "洗髮精油 - 350" at bounding box center [281, 455] width 172 height 23
type input "洗髮精油(206)"
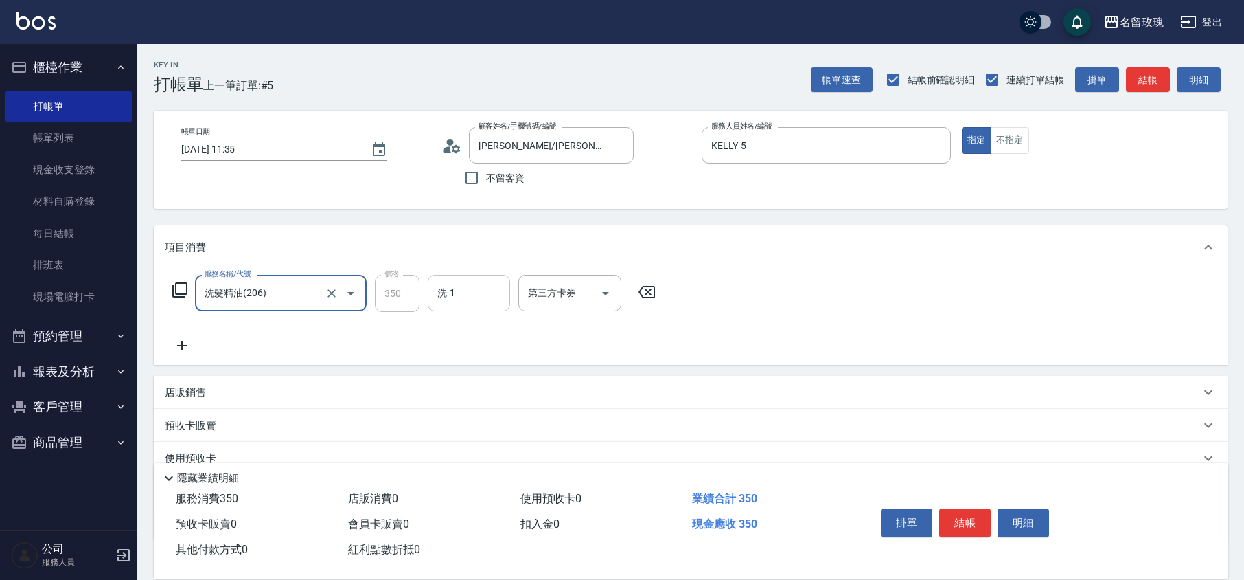
click at [485, 305] on input "洗-1" at bounding box center [469, 293] width 70 height 24
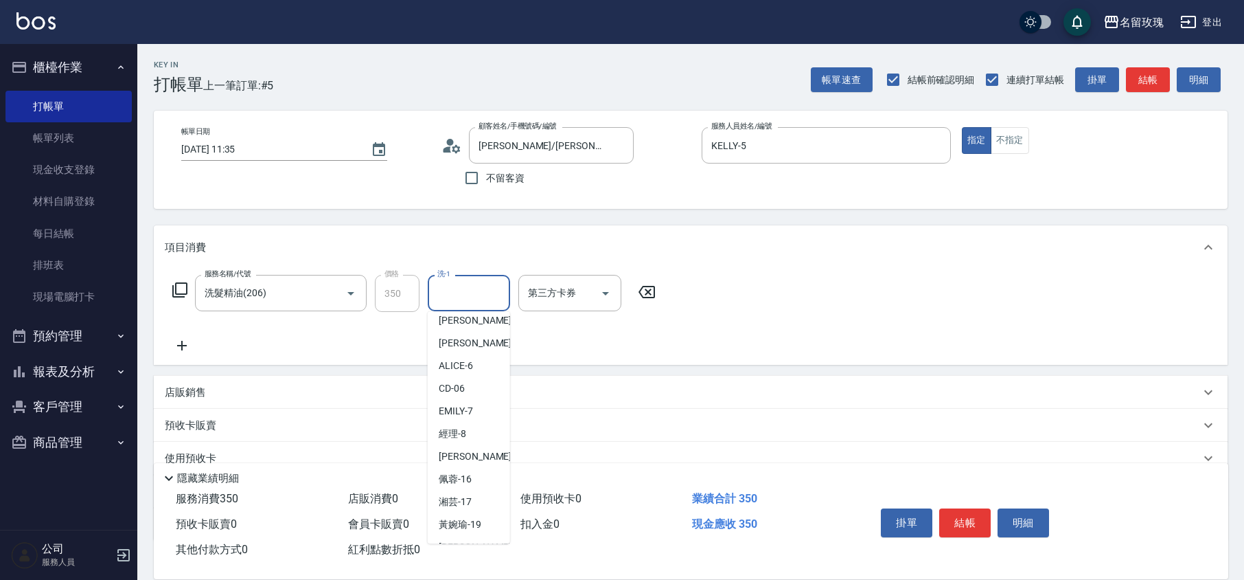
scroll to position [270, 0]
click at [459, 454] on span "汝 -30" at bounding box center [450, 458] width 23 height 14
type input "汝-30"
click at [179, 286] on icon at bounding box center [180, 290] width 16 height 16
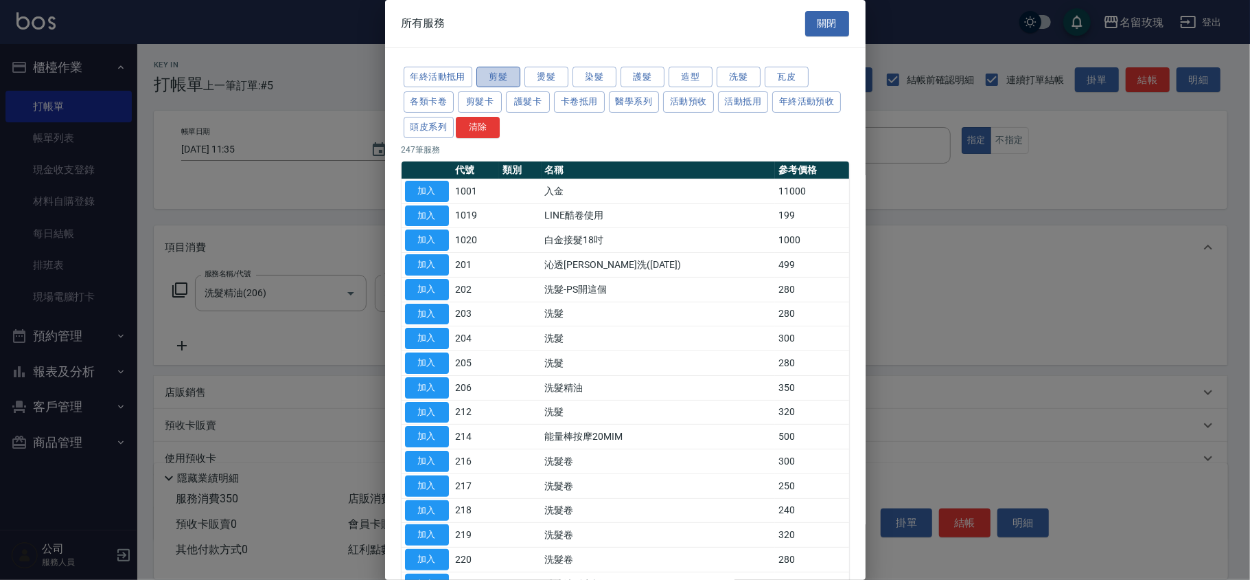
click at [506, 78] on button "剪髮" at bounding box center [499, 77] width 44 height 21
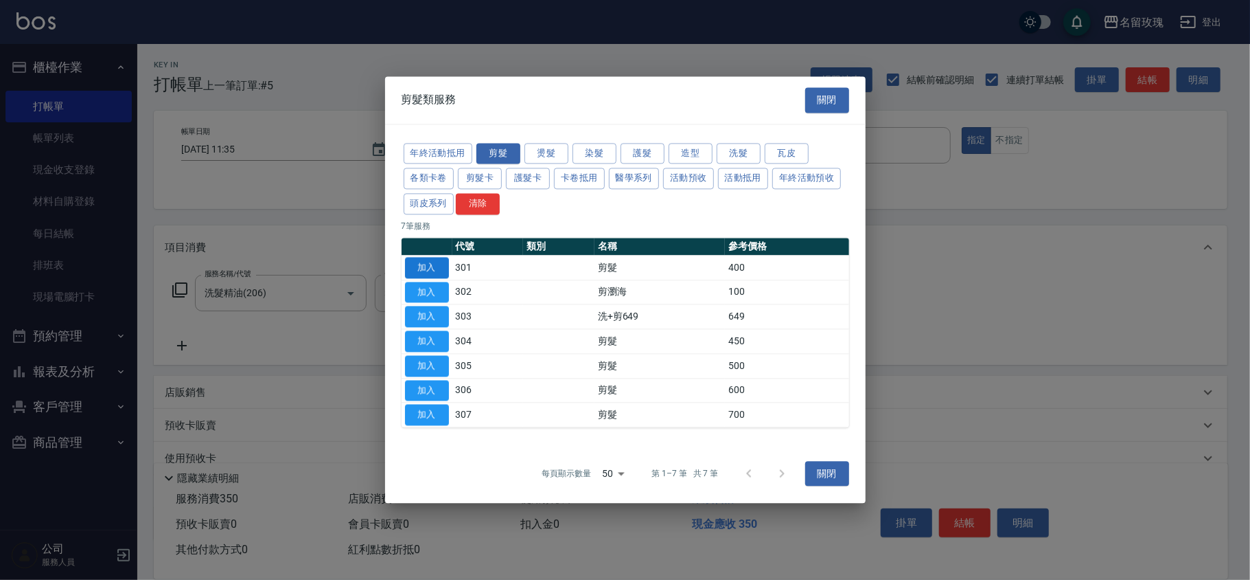
click at [437, 270] on button "加入" at bounding box center [427, 267] width 44 height 21
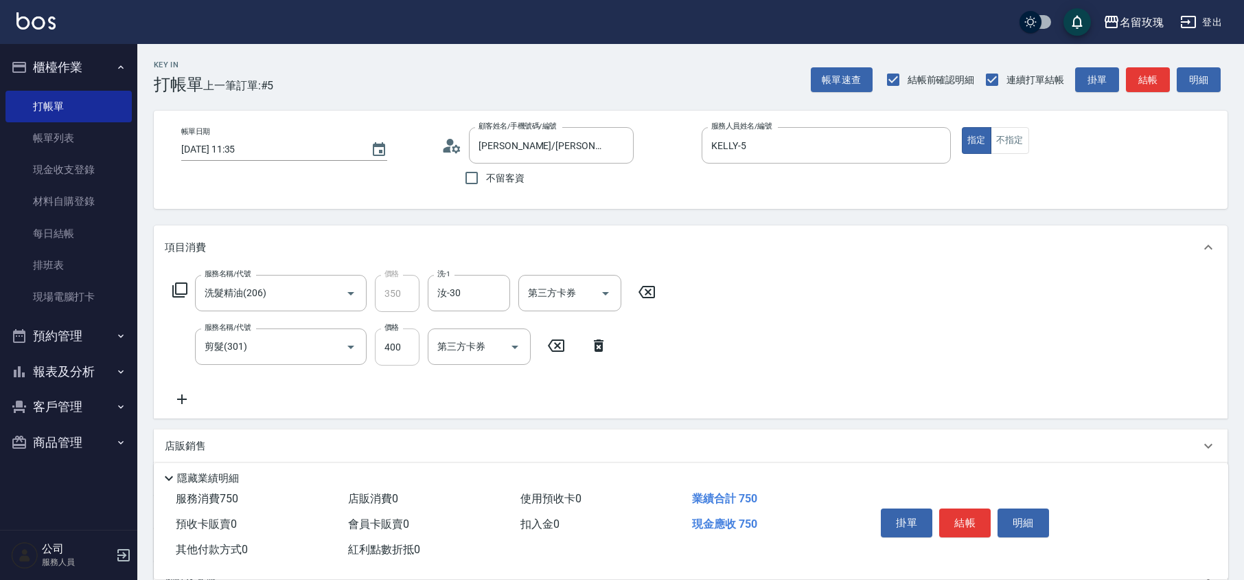
click at [390, 352] on input "400" at bounding box center [397, 346] width 45 height 37
type input "650"
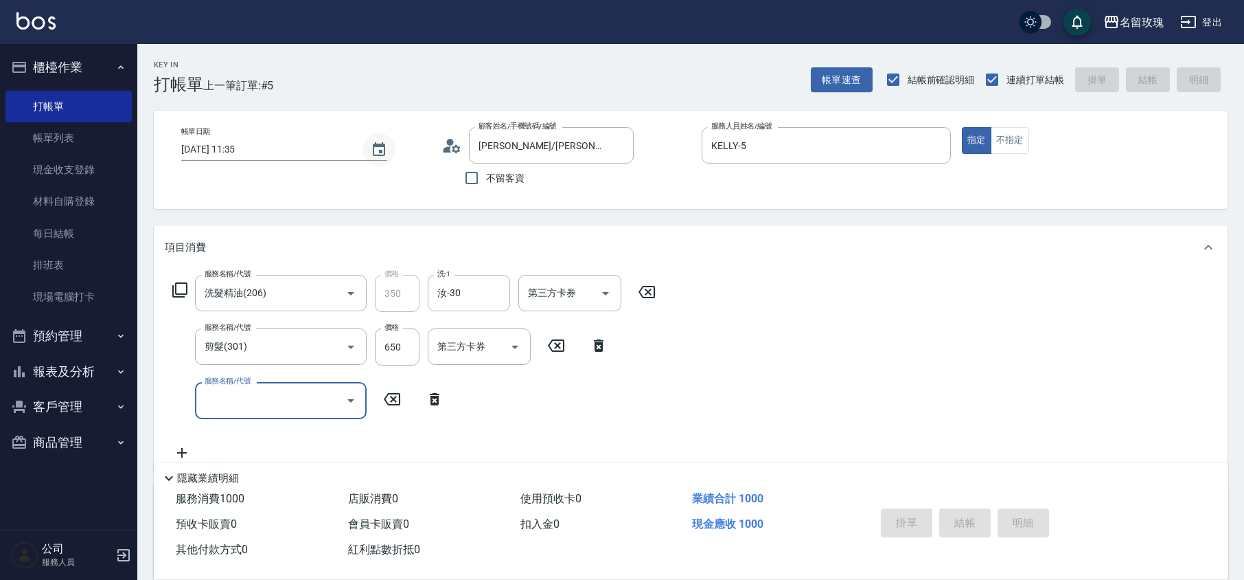
type input "[DATE] 11:57"
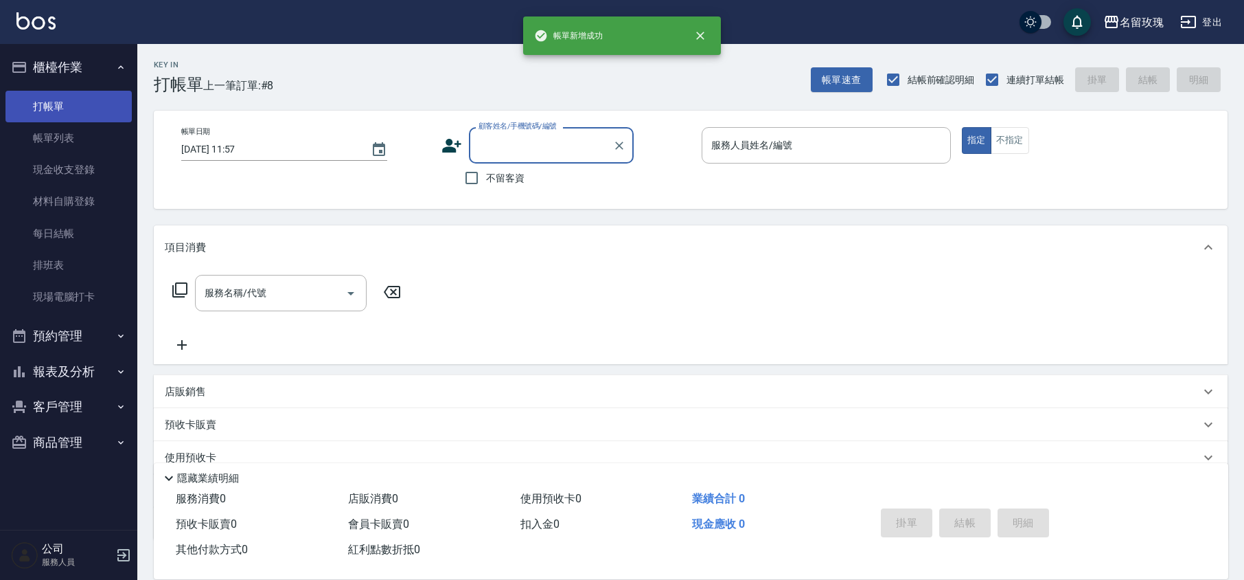
drag, startPoint x: 78, startPoint y: 125, endPoint x: 102, endPoint y: 113, distance: 26.4
click at [78, 125] on link "帳單列表" at bounding box center [68, 138] width 126 height 32
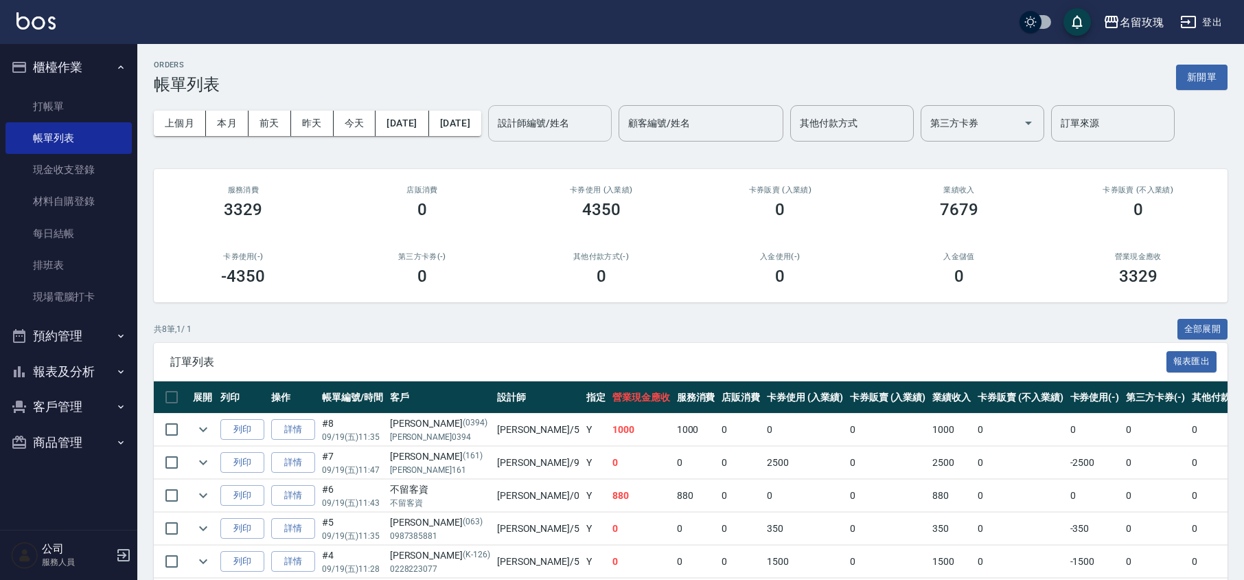
click at [597, 130] on input "設計師編號/姓名" at bounding box center [549, 123] width 111 height 24
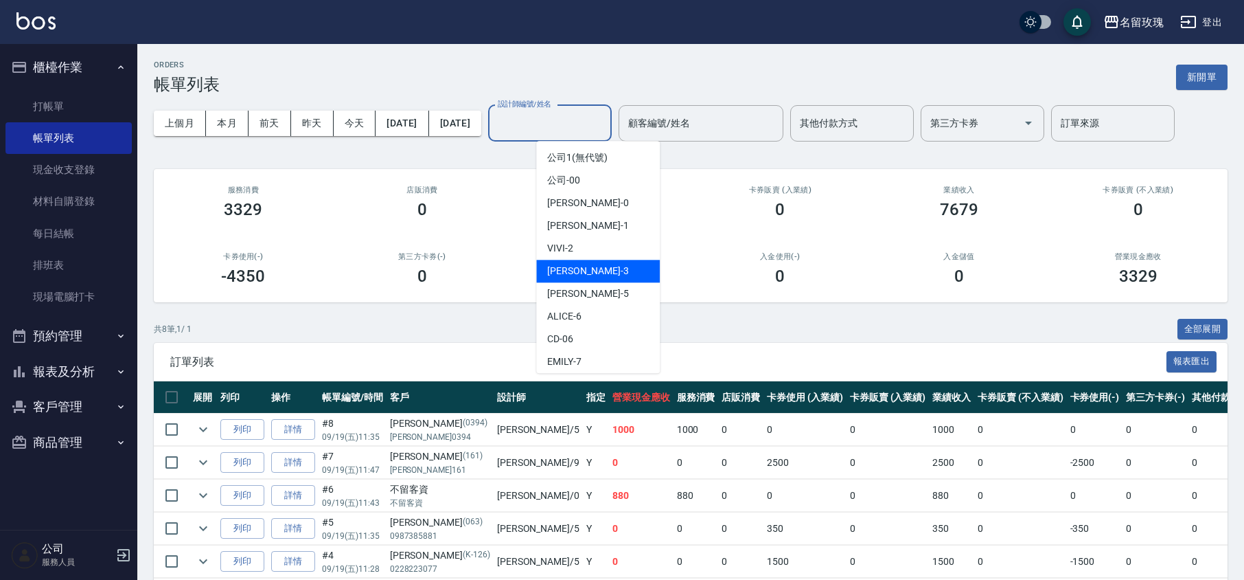
click at [577, 291] on span "[PERSON_NAME] -5" at bounding box center [587, 293] width 81 height 14
type input "KELLY-5"
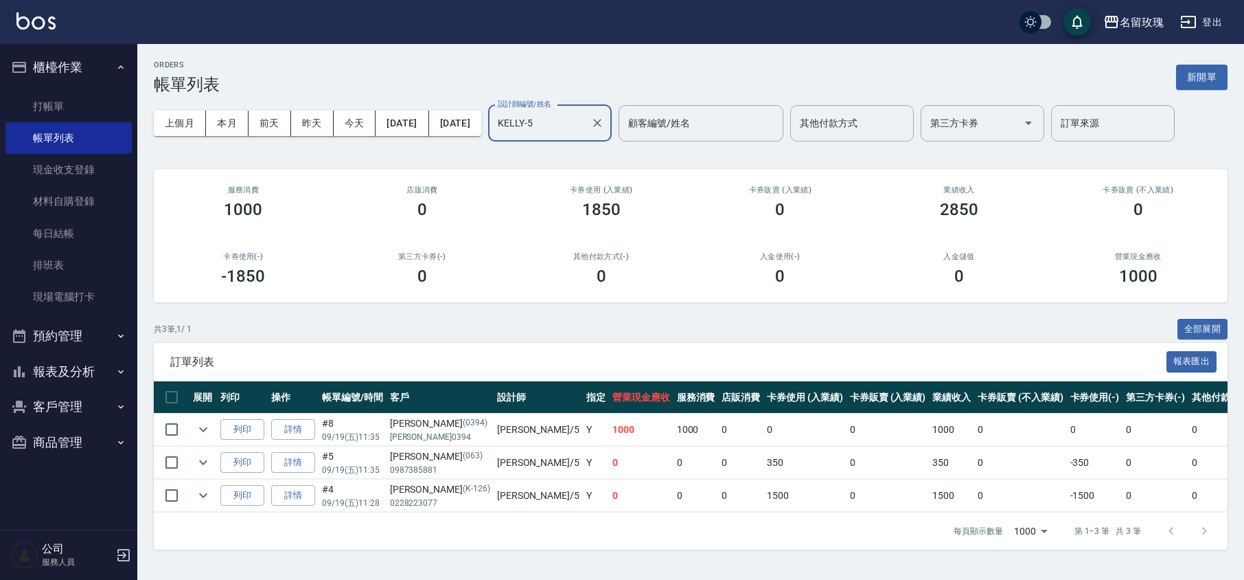
click at [561, 159] on div "ORDERS 帳單列表 新開單 上個月 本月 [DATE] [DATE] [DATE] [DATE] [DATE] 設計師編號/姓名 [PERSON_NAME…" at bounding box center [690, 305] width 1107 height 522
click at [88, 99] on link "打帳單" at bounding box center [68, 107] width 126 height 32
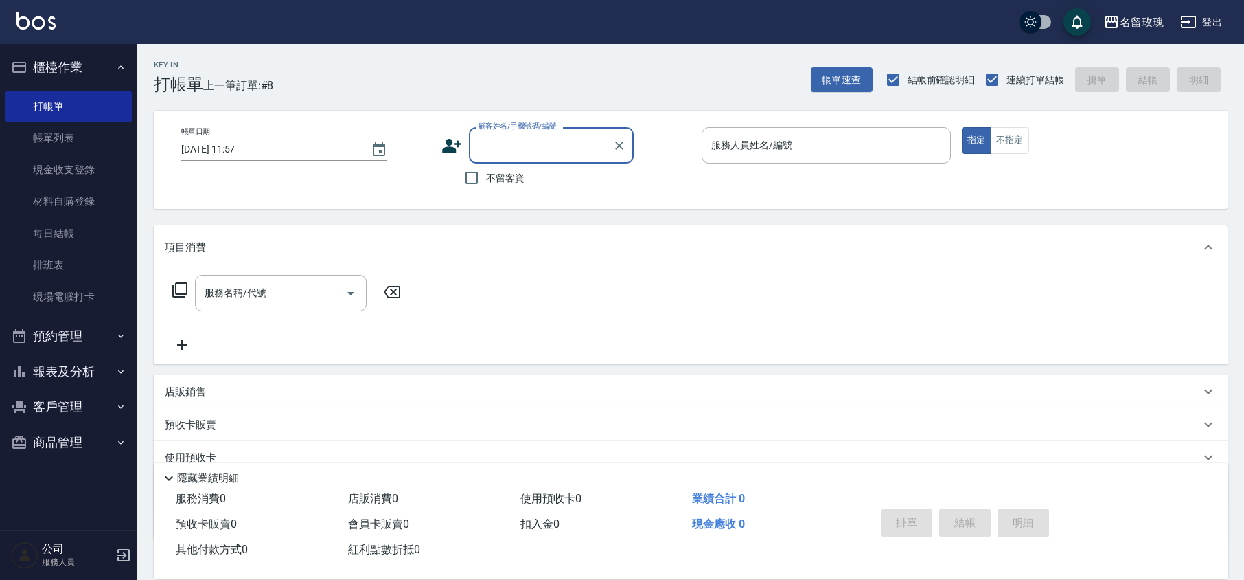
click at [80, 67] on button "櫃檯作業" at bounding box center [68, 67] width 126 height 36
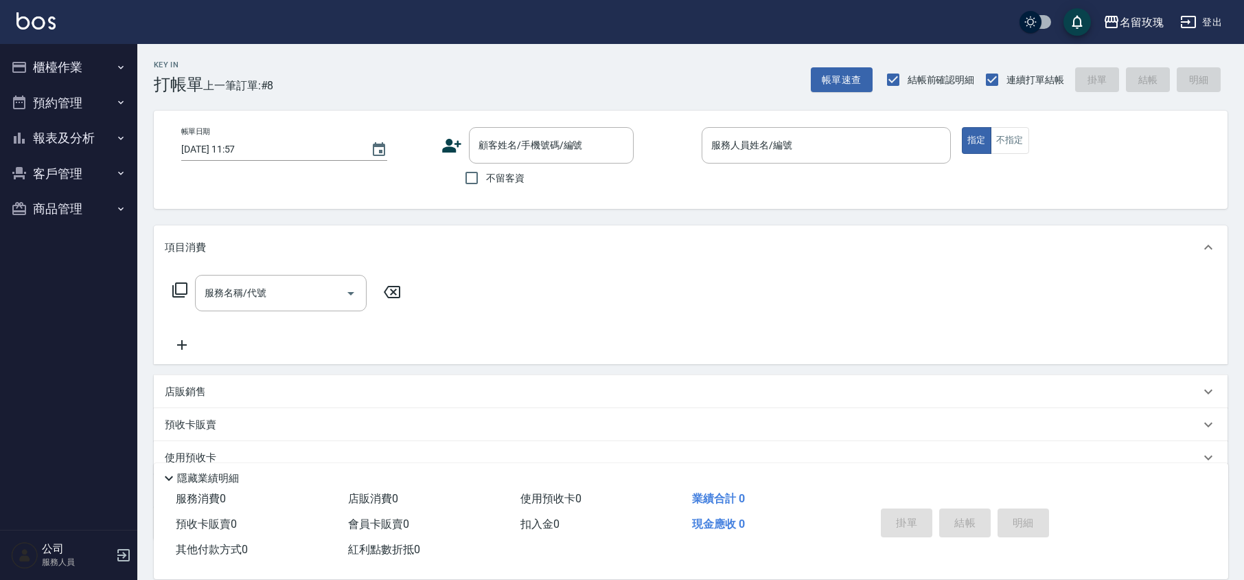
click at [527, 67] on div "Key In 打帳單 上一筆訂單:#8 帳單速查 結帳前確認明細 連續打單結帳 掛單 結帳 明細" at bounding box center [682, 69] width 1090 height 50
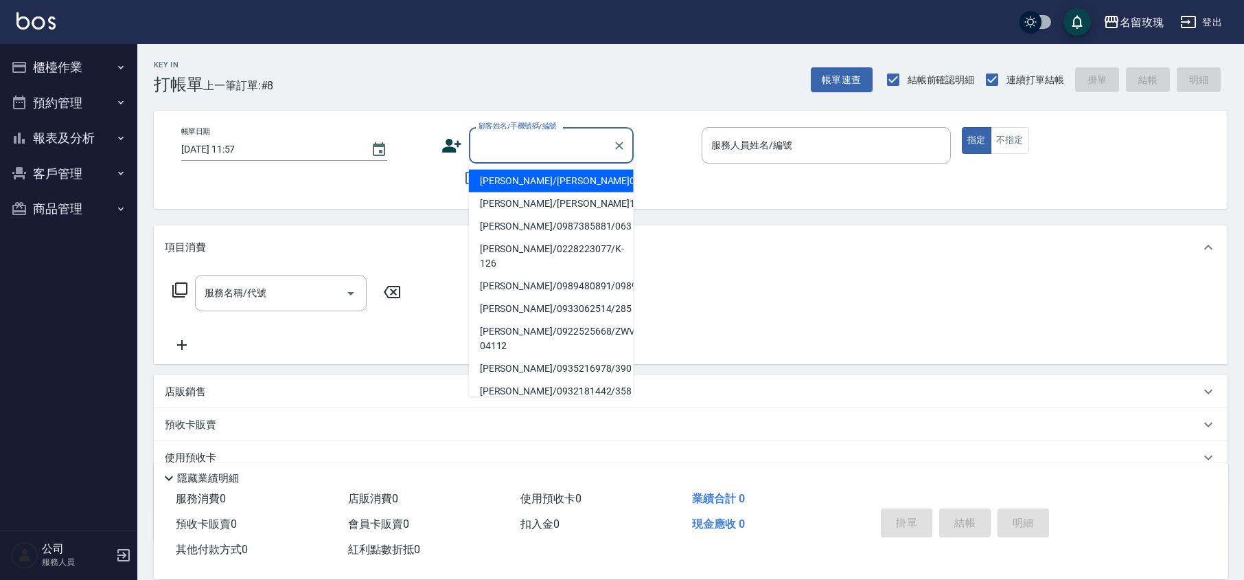
click at [569, 147] on input "顧客姓名/手機號碼/編號" at bounding box center [541, 145] width 132 height 24
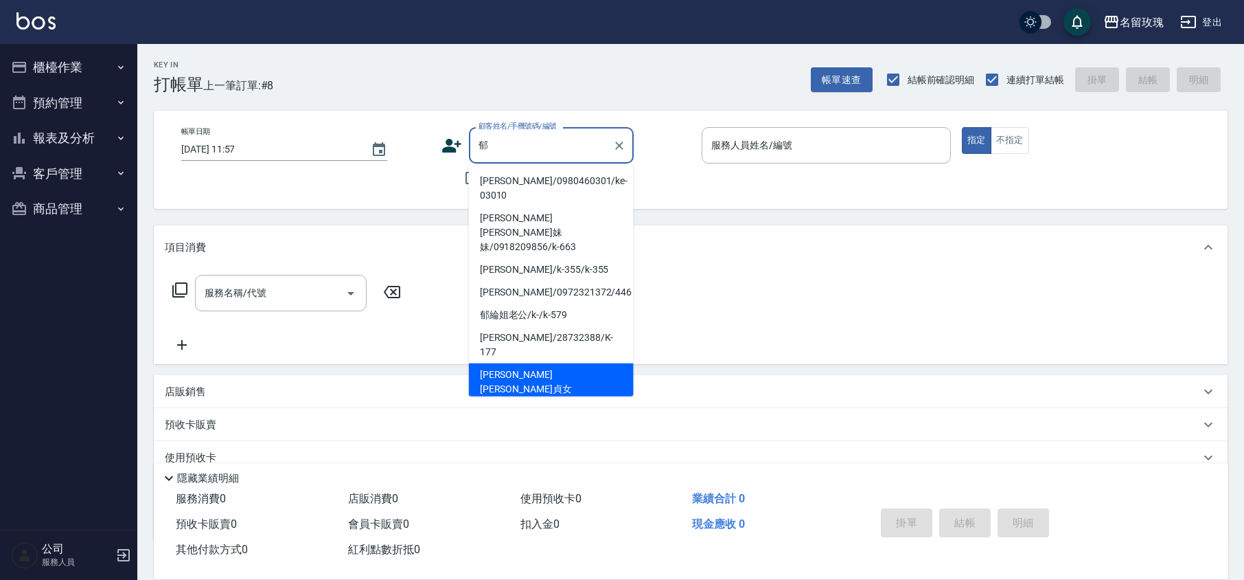
click at [567, 363] on li "[PERSON_NAME] [PERSON_NAME]貞女ㄦ/0963332040/k-303" at bounding box center [551, 389] width 165 height 52
type input "[PERSON_NAME] [PERSON_NAME]貞女ㄦ/0963332040/k-303"
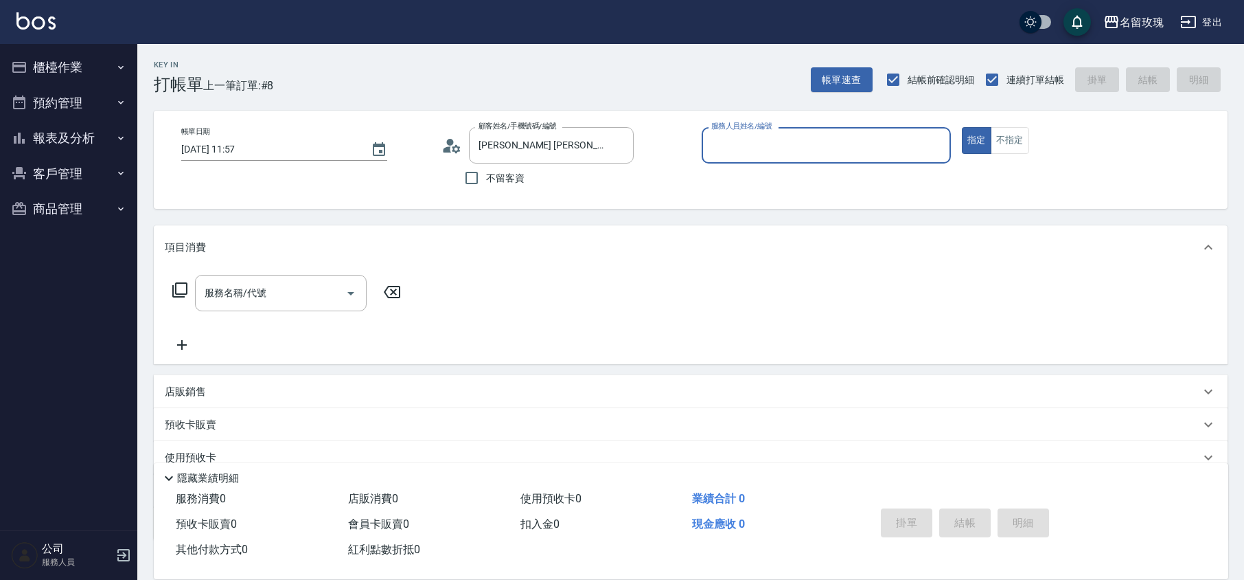
type input "KELLY-5"
click at [445, 146] on icon at bounding box center [452, 145] width 21 height 21
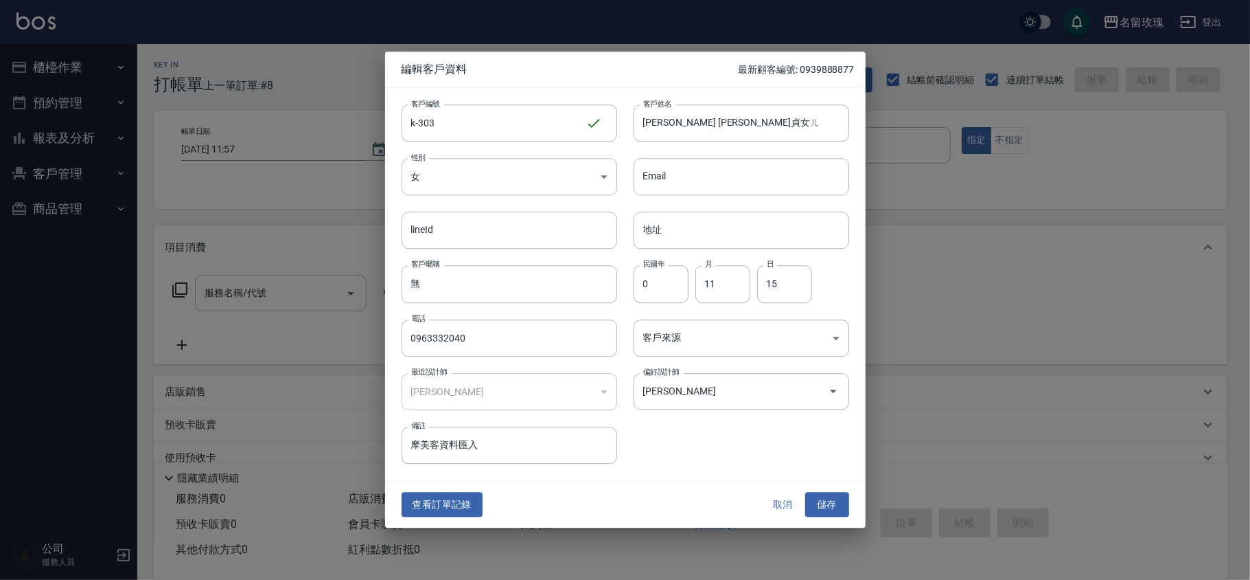
click at [779, 501] on button "取消" at bounding box center [784, 504] width 44 height 25
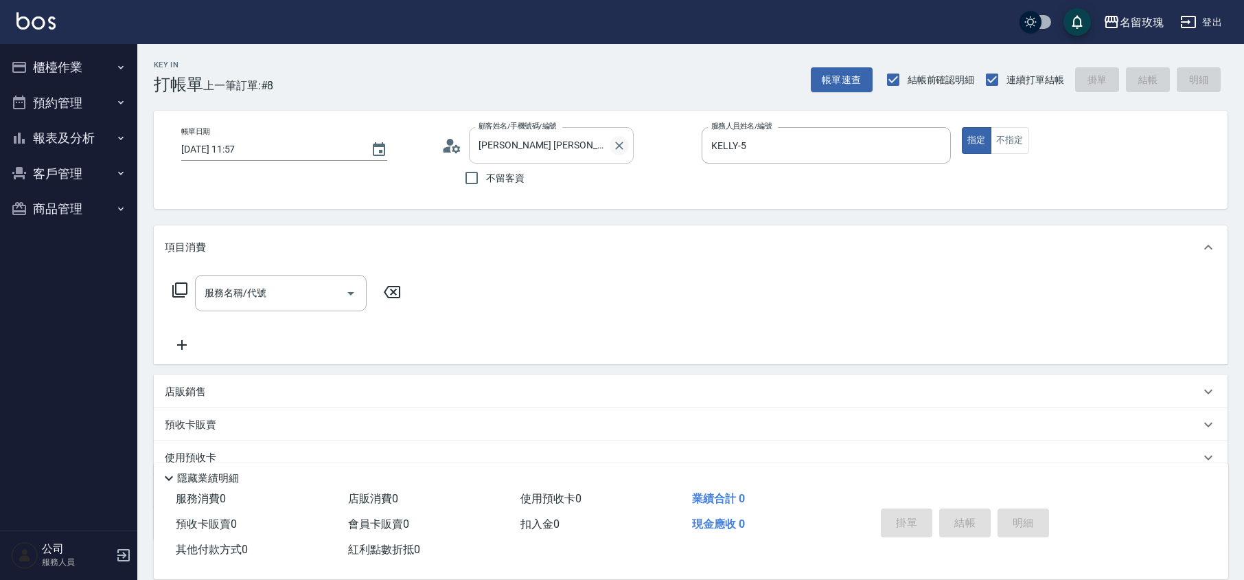
click at [616, 141] on icon "Clear" at bounding box center [619, 145] width 8 height 8
click at [648, 82] on div "Key In 打帳單 上一筆訂單:#8 帳單速查 結帳前確認明細 連續打單結帳 掛單 結帳 明細" at bounding box center [682, 69] width 1090 height 50
